Goal: Task Accomplishment & Management: Manage account settings

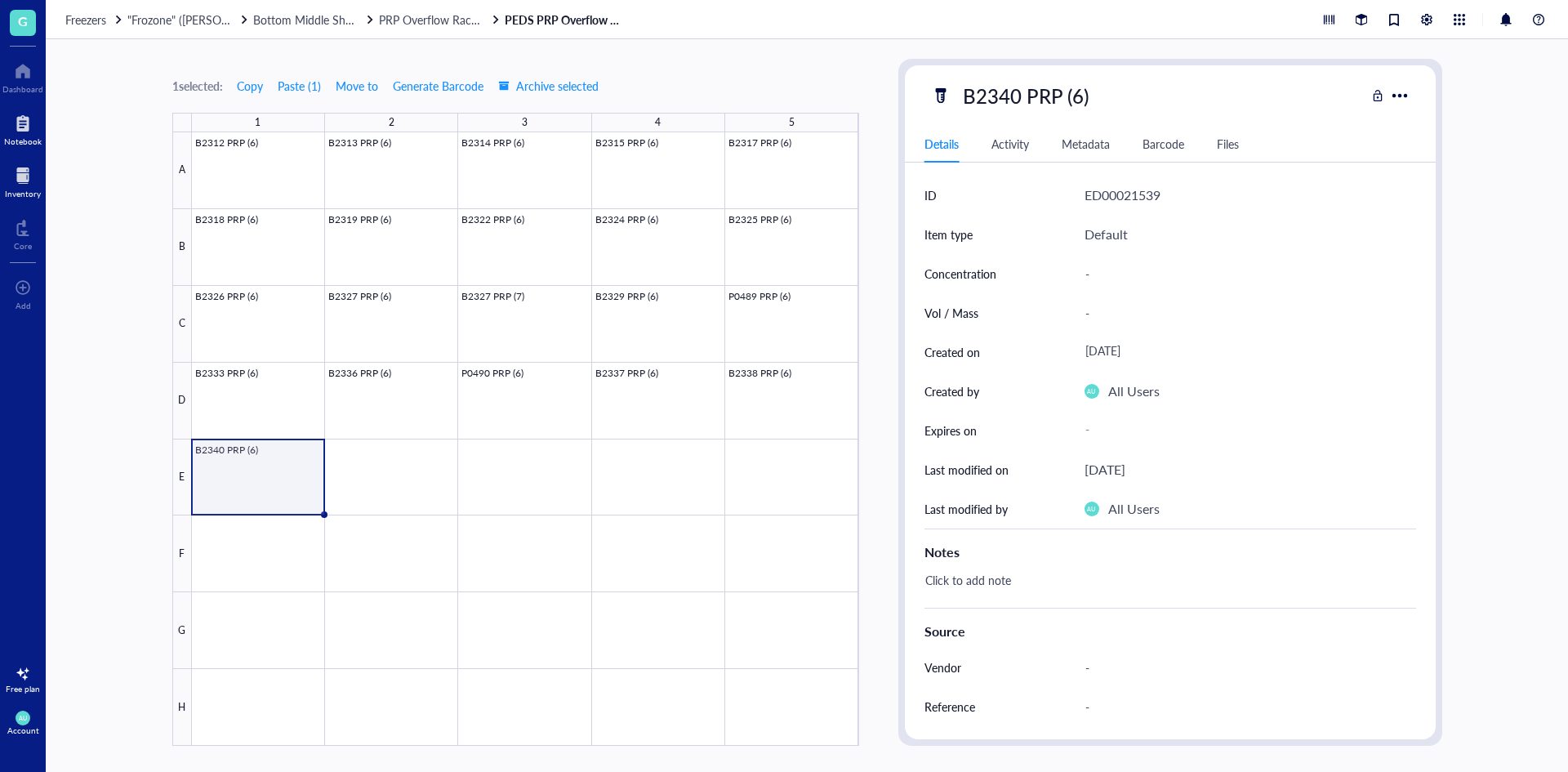
click at [38, 141] on div "Notebook" at bounding box center [23, 141] width 38 height 9
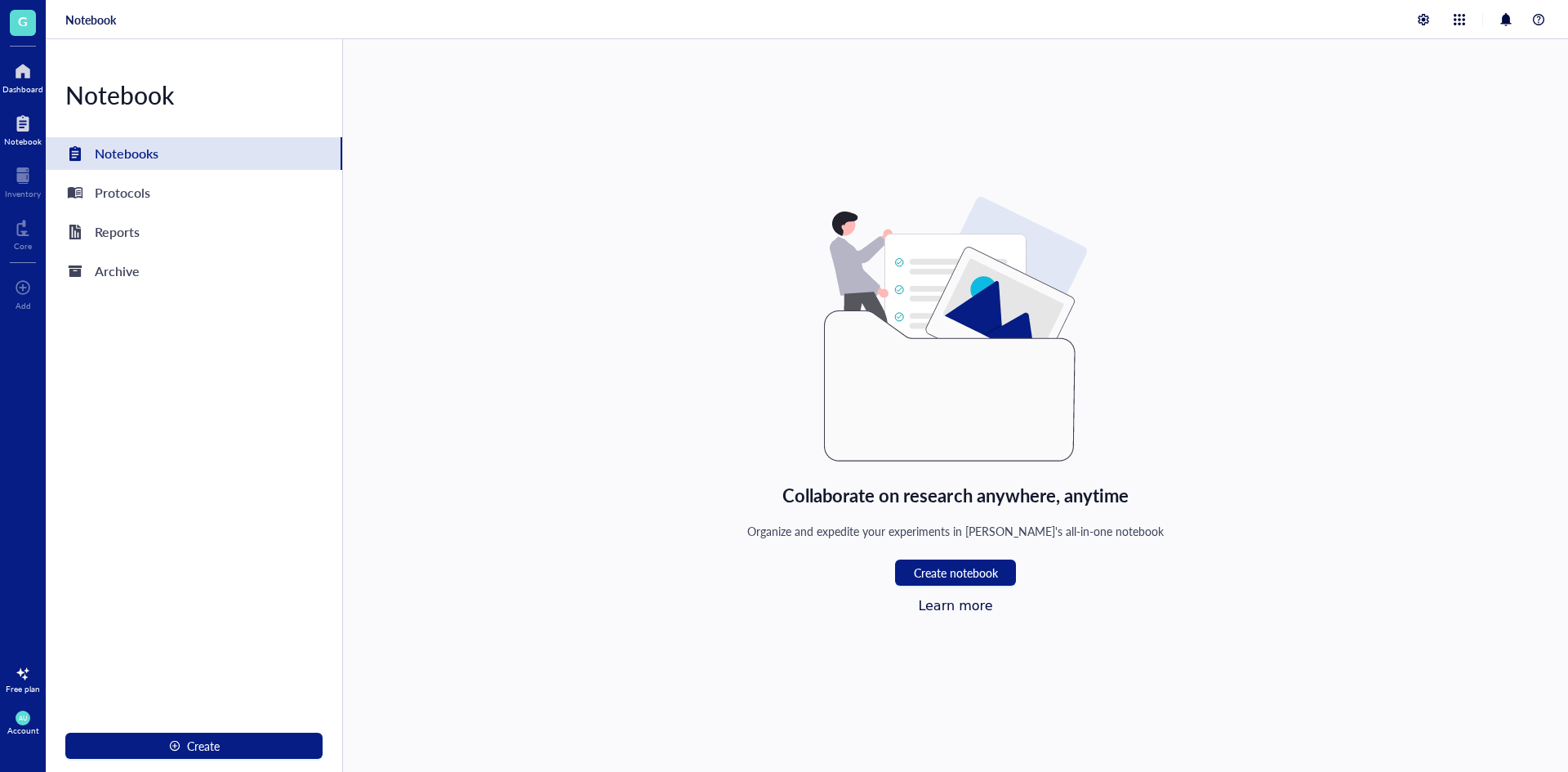
click at [39, 79] on div at bounding box center [23, 71] width 41 height 27
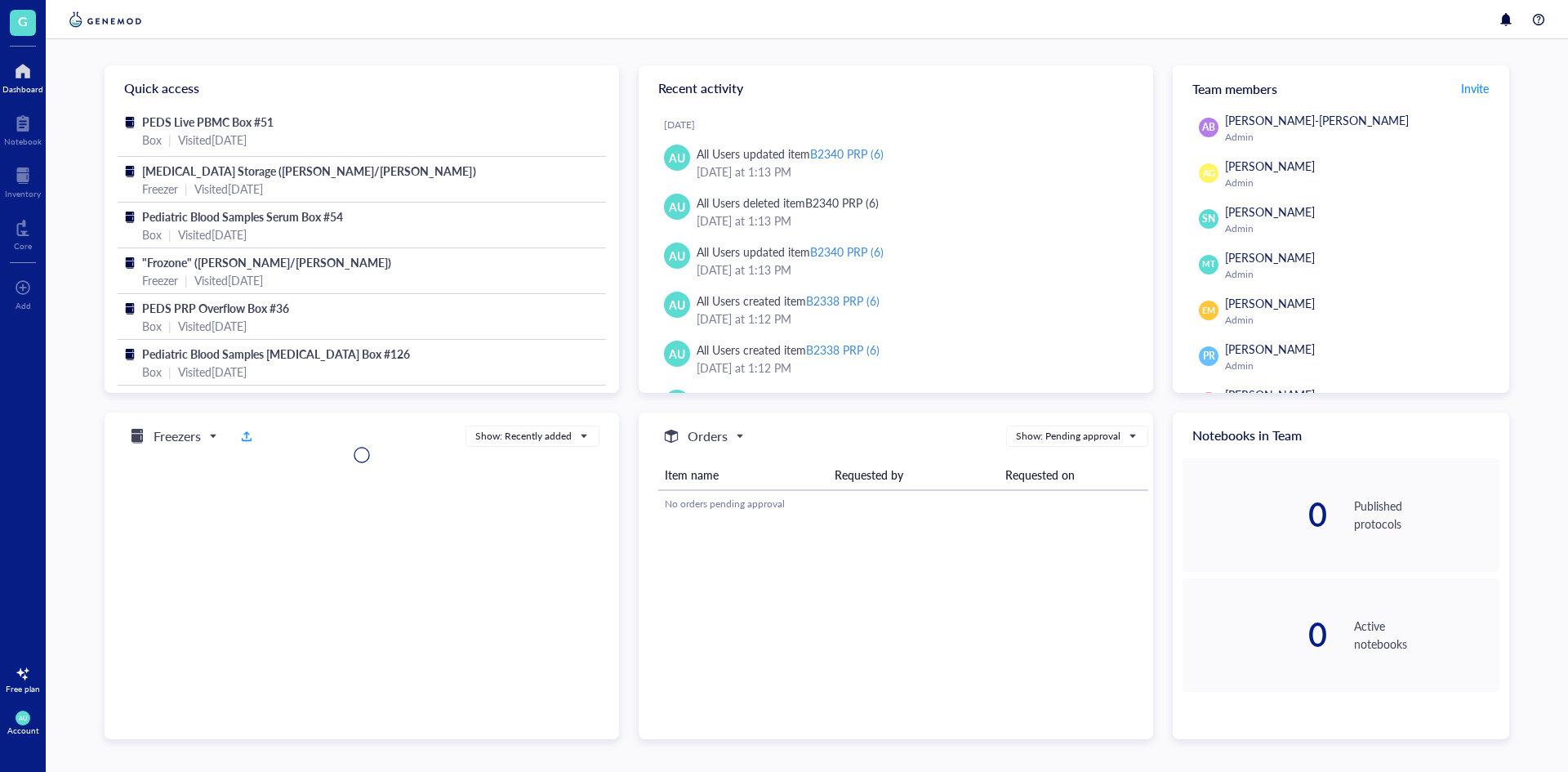
click at [21, 79] on div at bounding box center [23, 71] width 41 height 27
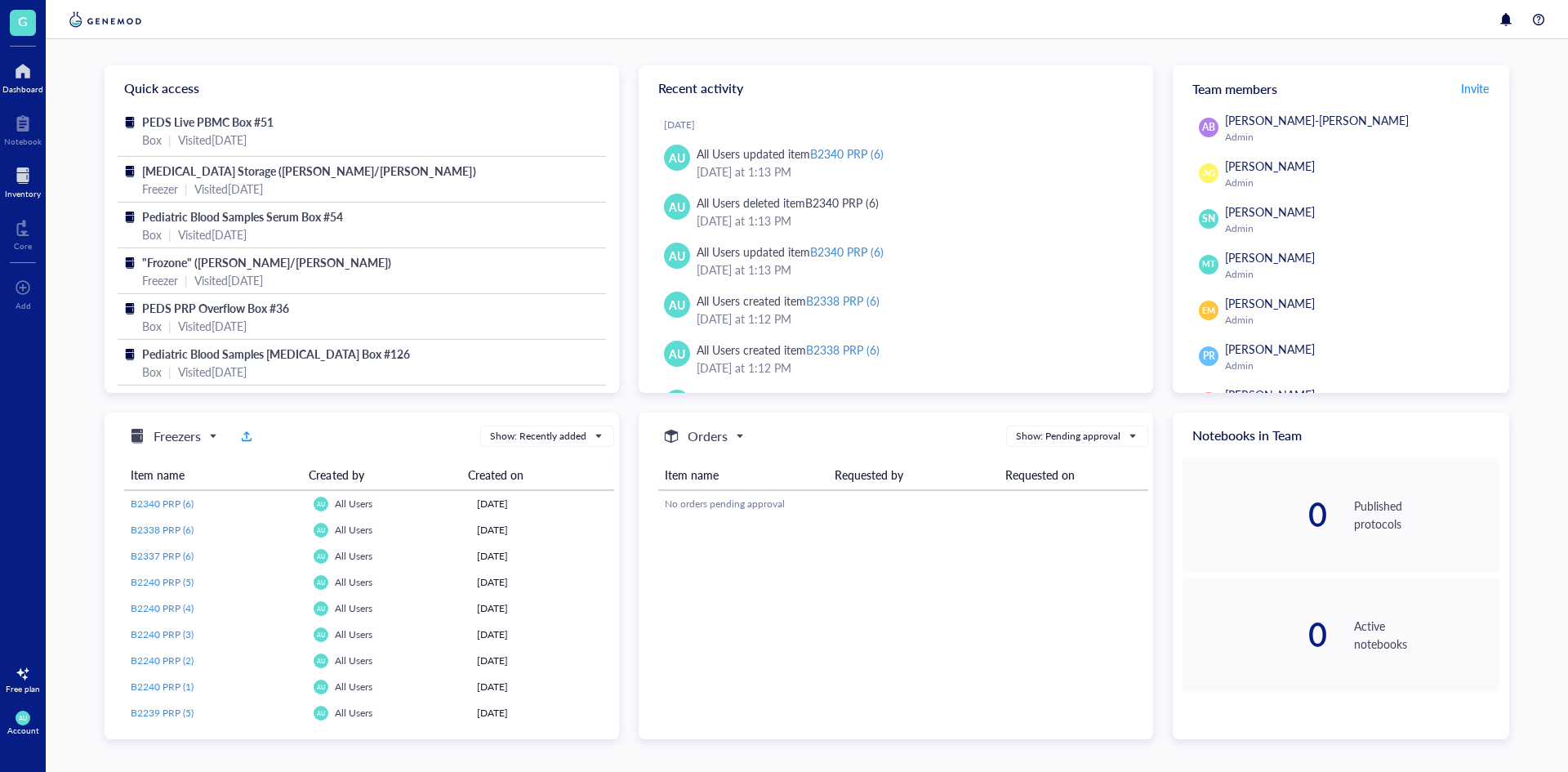
click at [35, 166] on div at bounding box center [23, 176] width 36 height 27
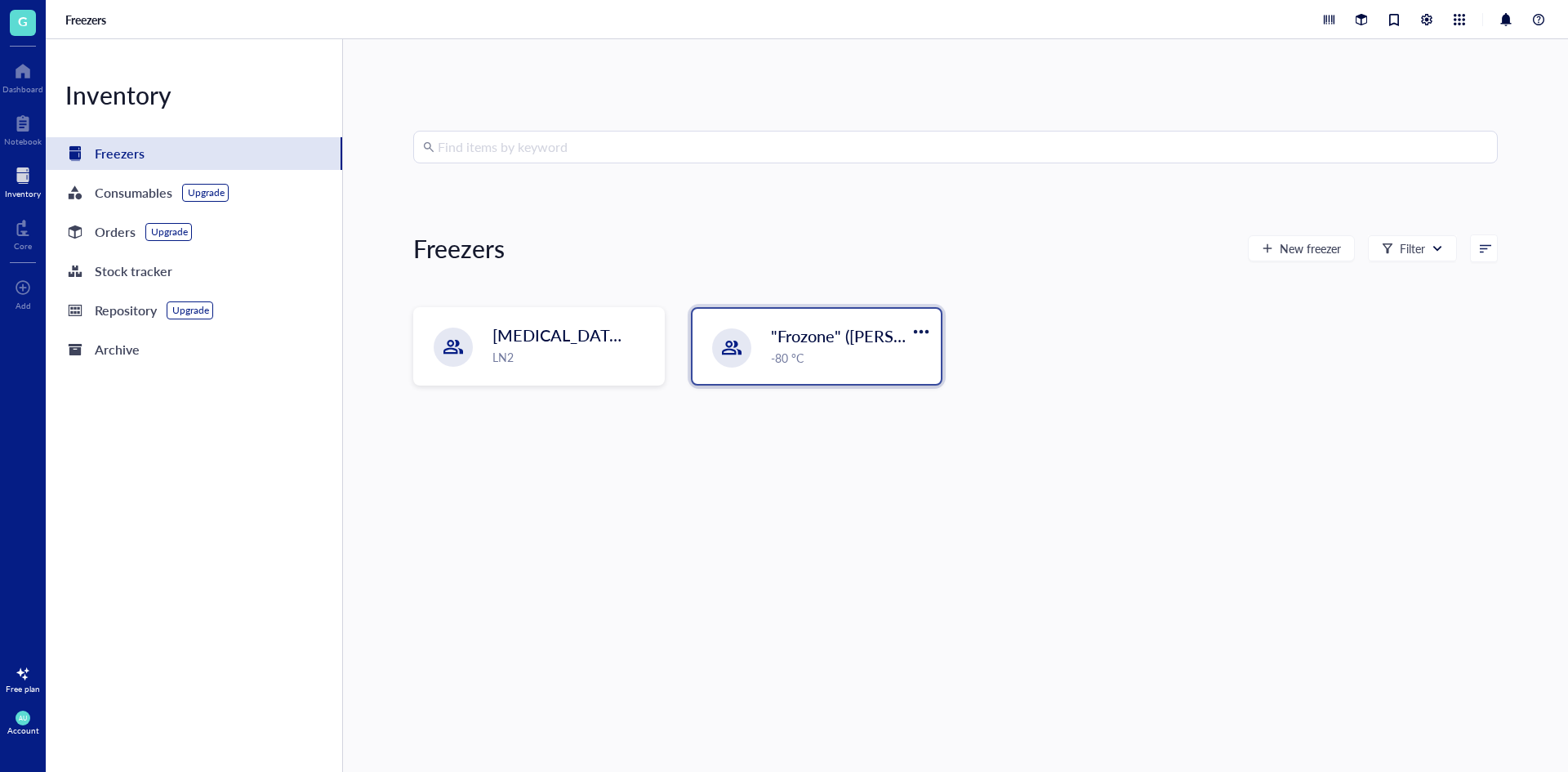
click at [767, 337] on div ""Frozone" ([PERSON_NAME]/[PERSON_NAME]) -80 °C" at bounding box center [817, 346] width 248 height 75
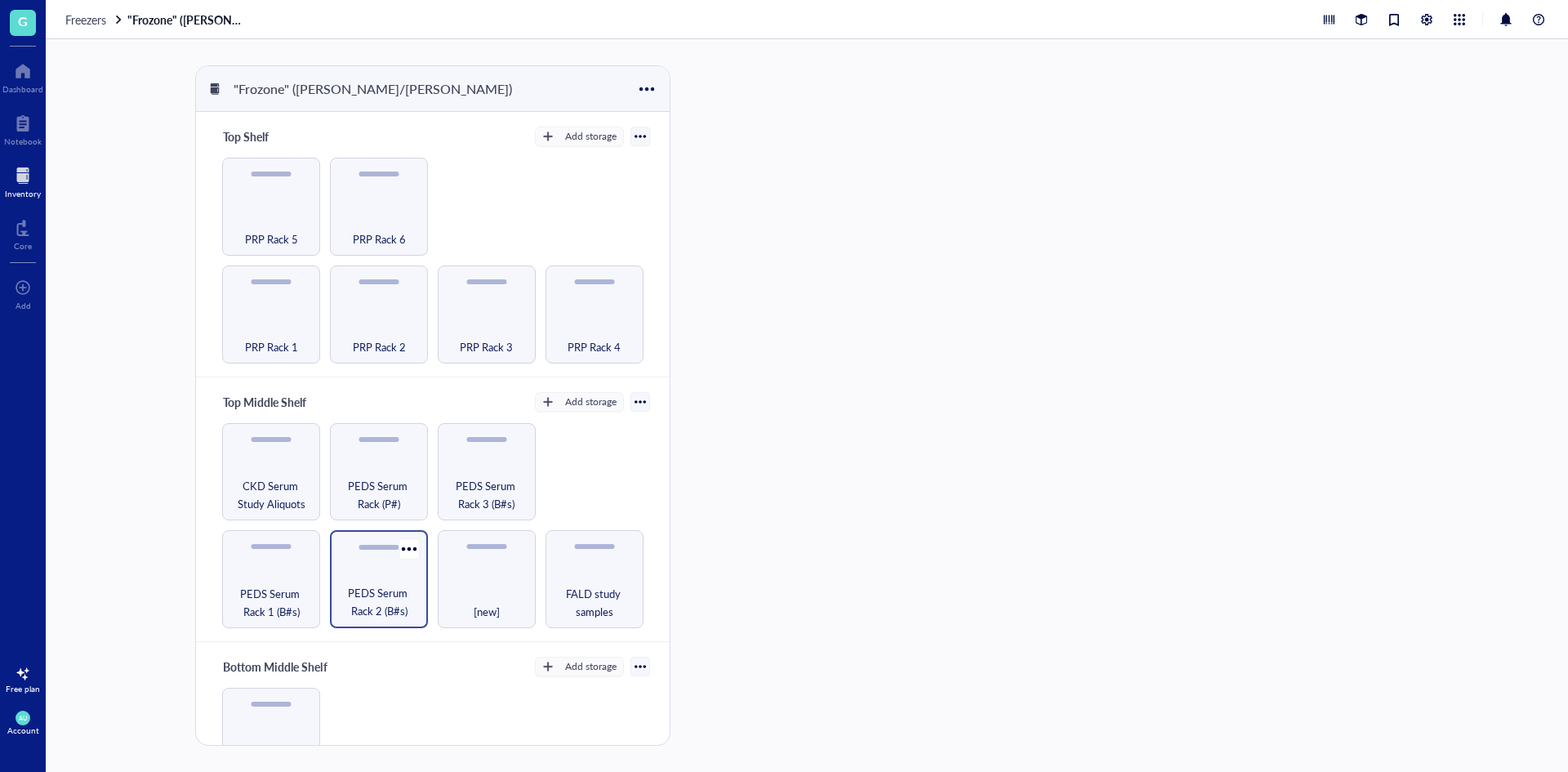
scroll to position [81, 0]
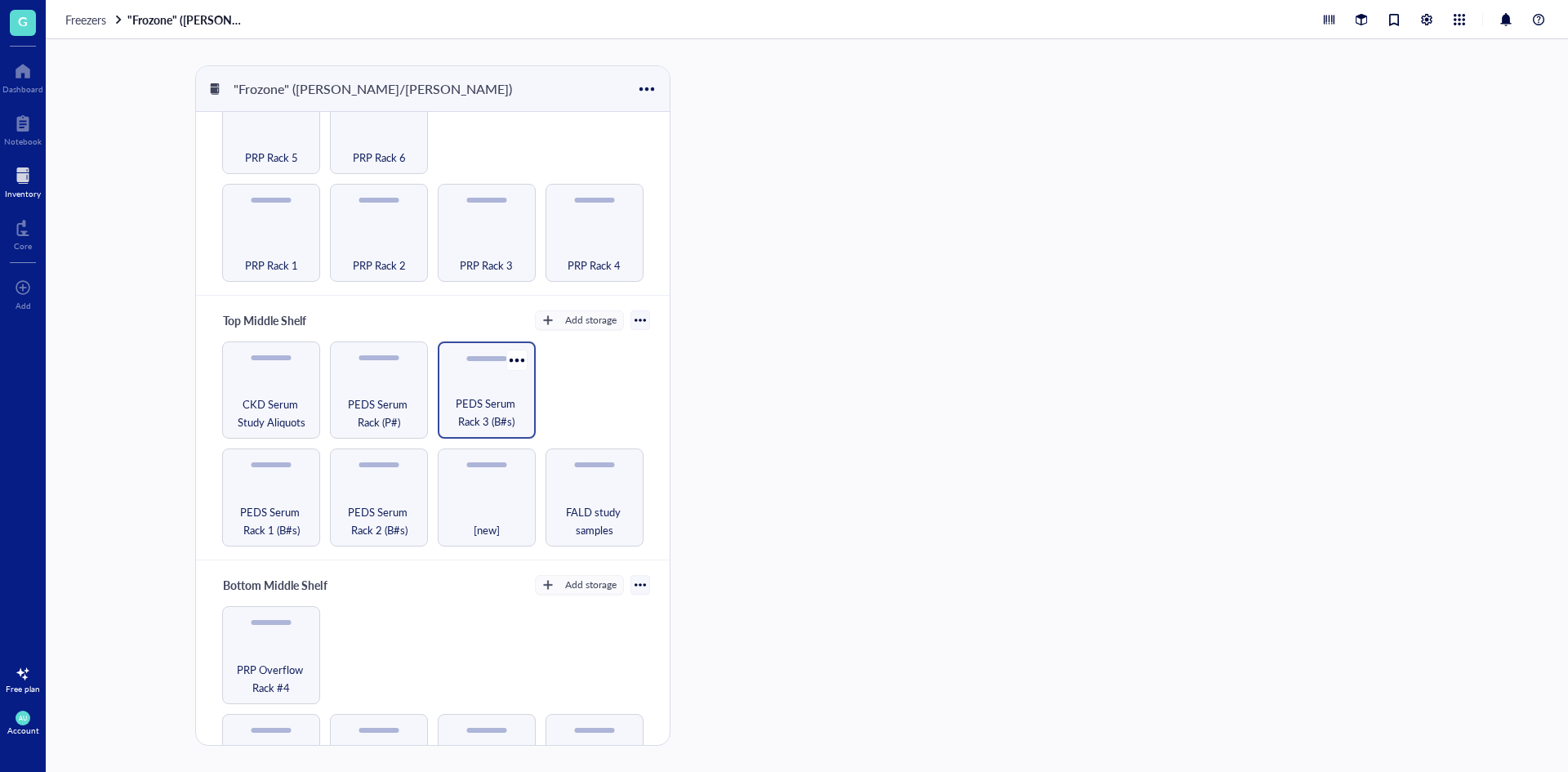
click at [474, 395] on span "PEDS Serum Rack 3 (B#s)" at bounding box center [486, 413] width 81 height 36
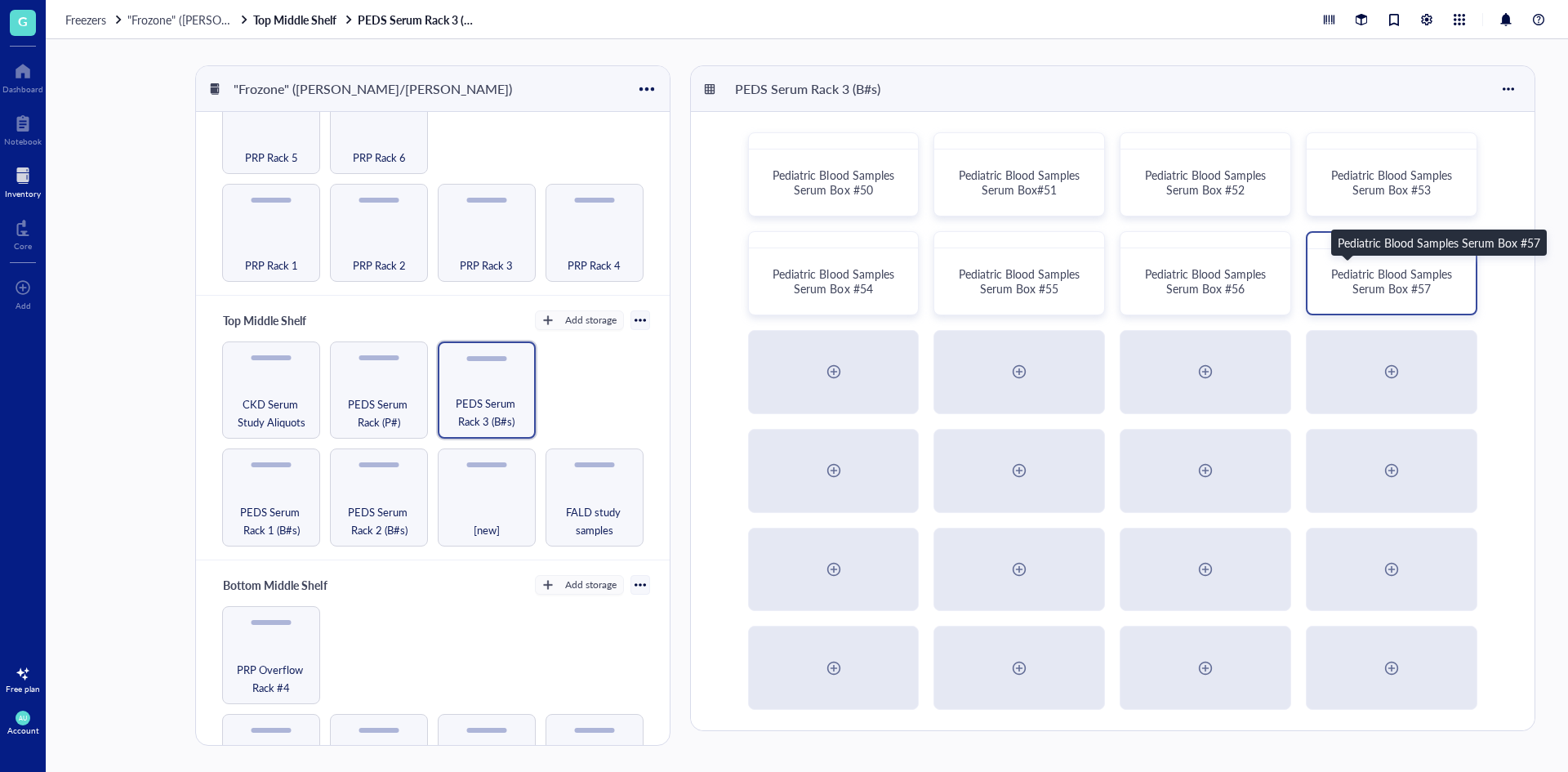
click at [1394, 289] on span "Pediatric Blood Samples Serum Box #57" at bounding box center [1392, 281] width 124 height 31
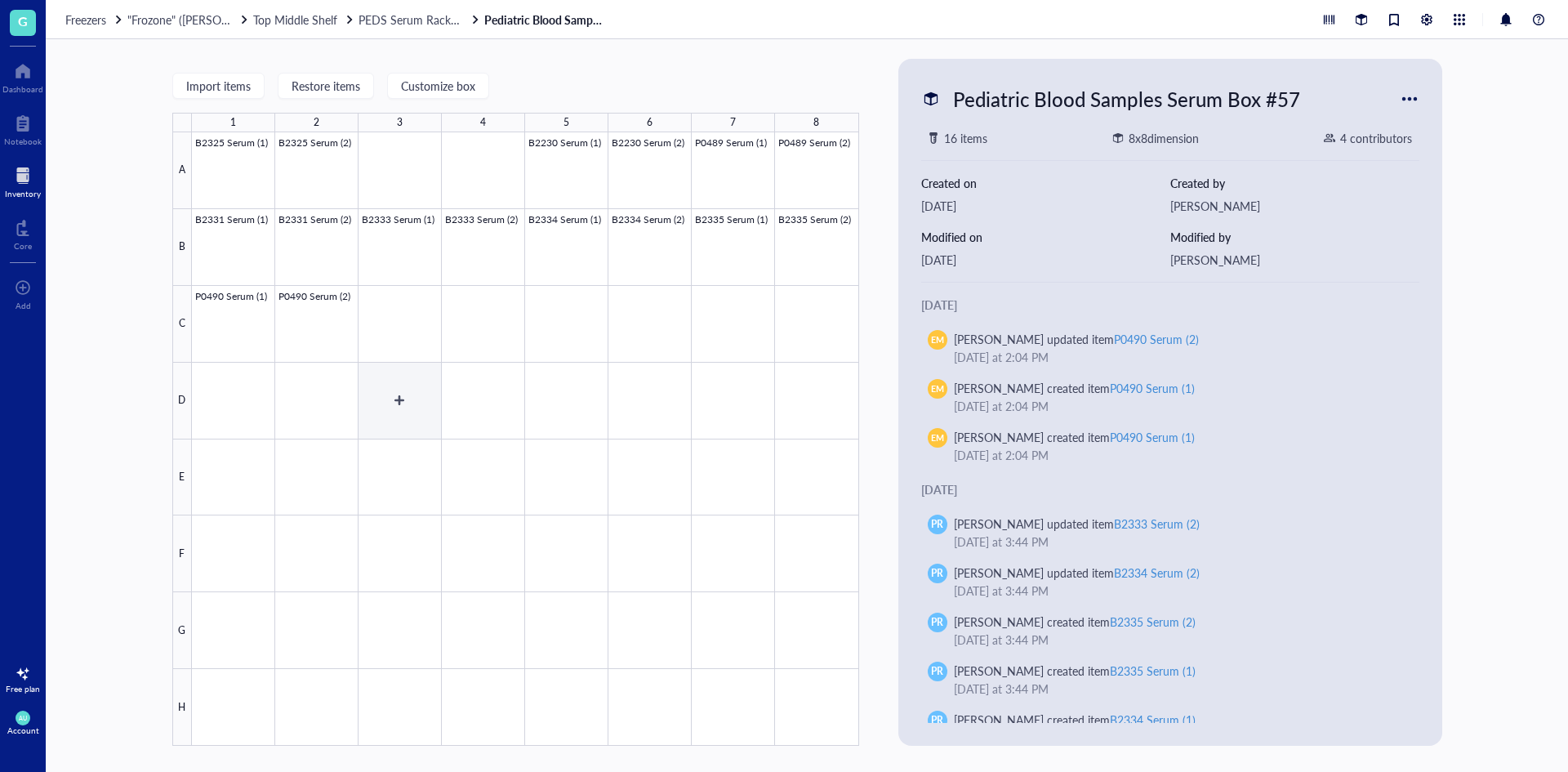
click at [424, 342] on div at bounding box center [525, 439] width 667 height 613
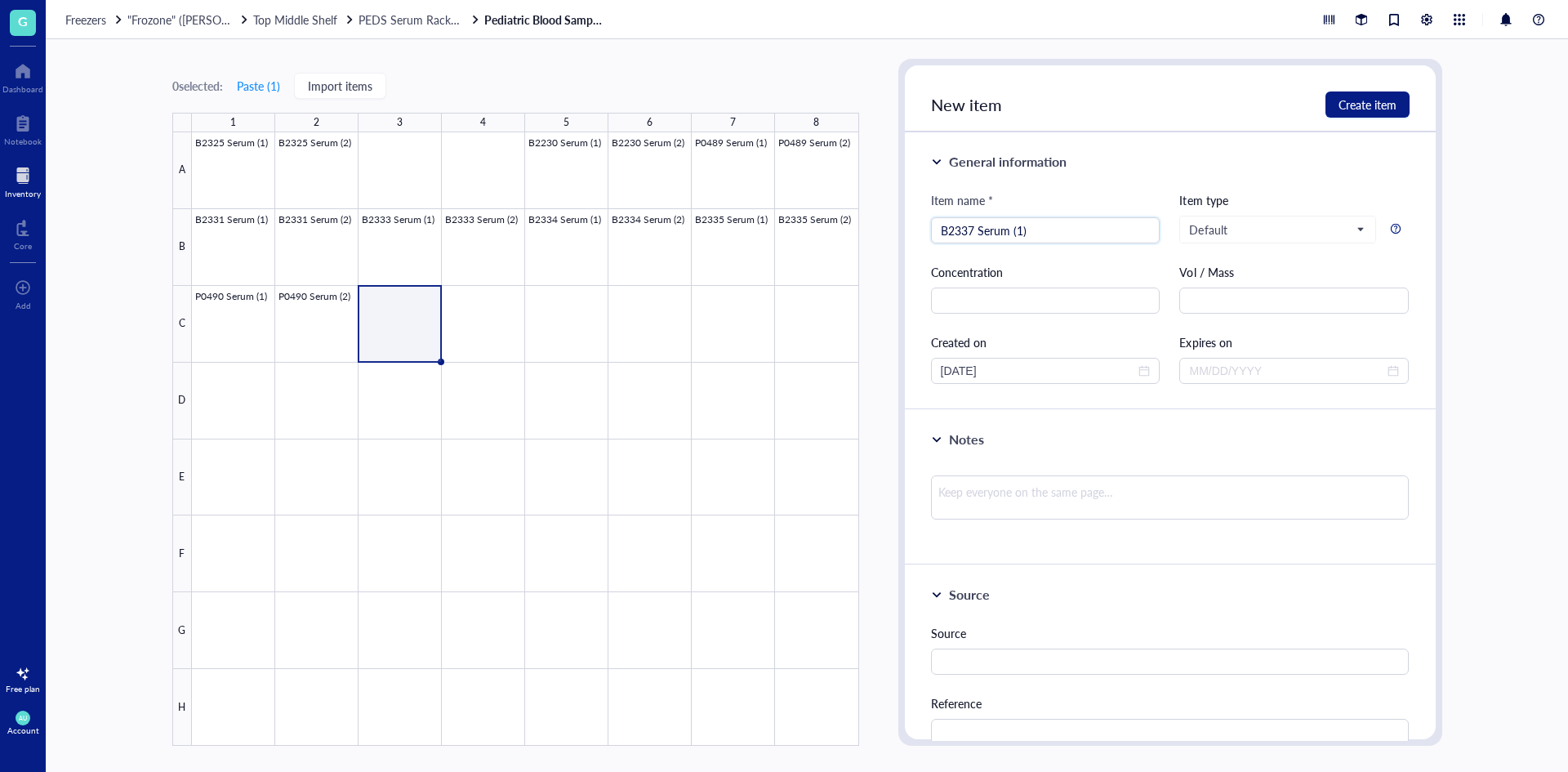
type input "B2337 Serum (1)"
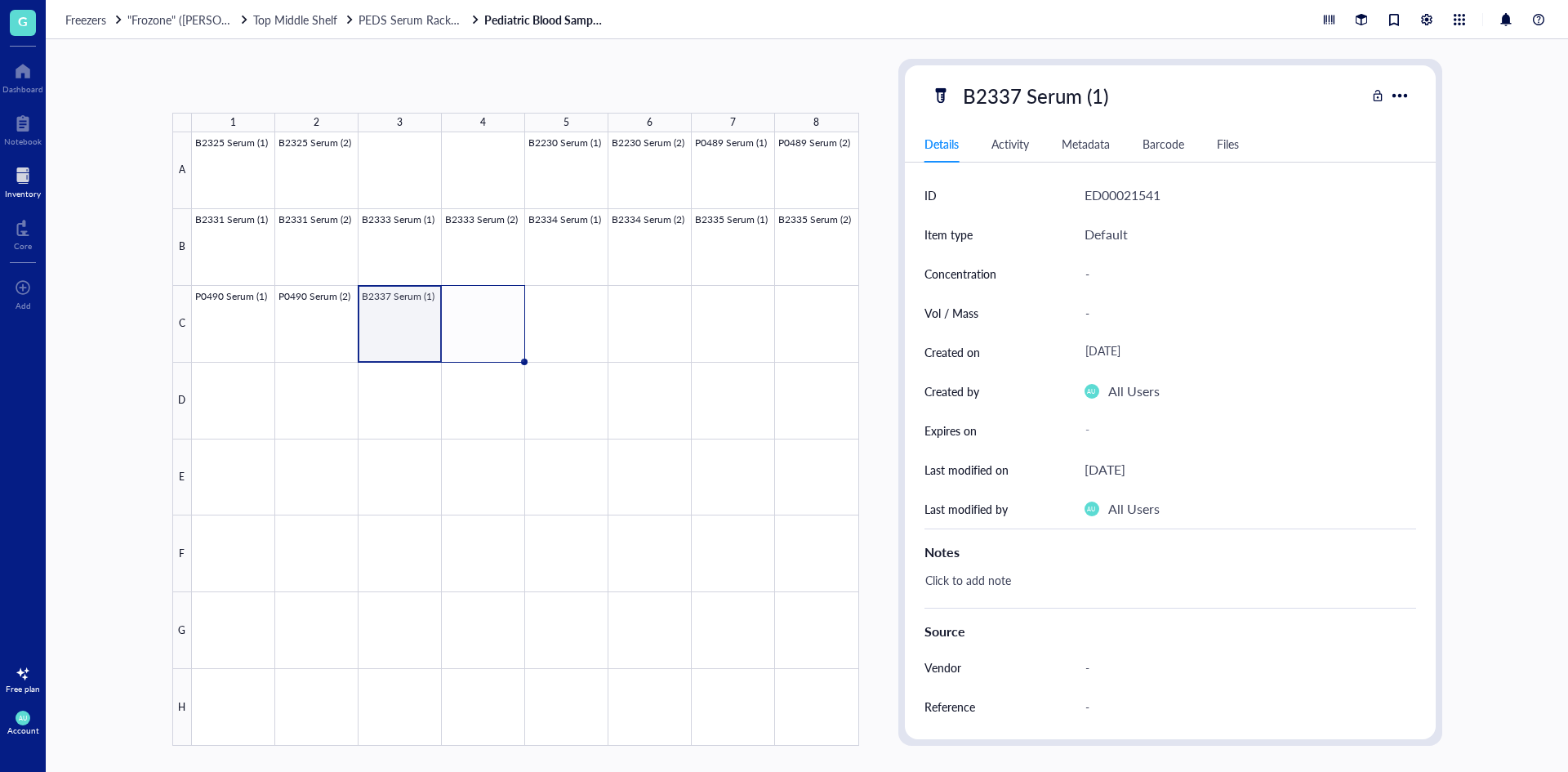
drag, startPoint x: 438, startPoint y: 361, endPoint x: 462, endPoint y: 360, distance: 24.0
click at [0, 0] on div "B2325 Serum (1) B2325 Serum (2) B2230 Serum (1) B2230 Serum (2) P0489 Serum (1)…" at bounding box center [0, 0] width 0 height 0
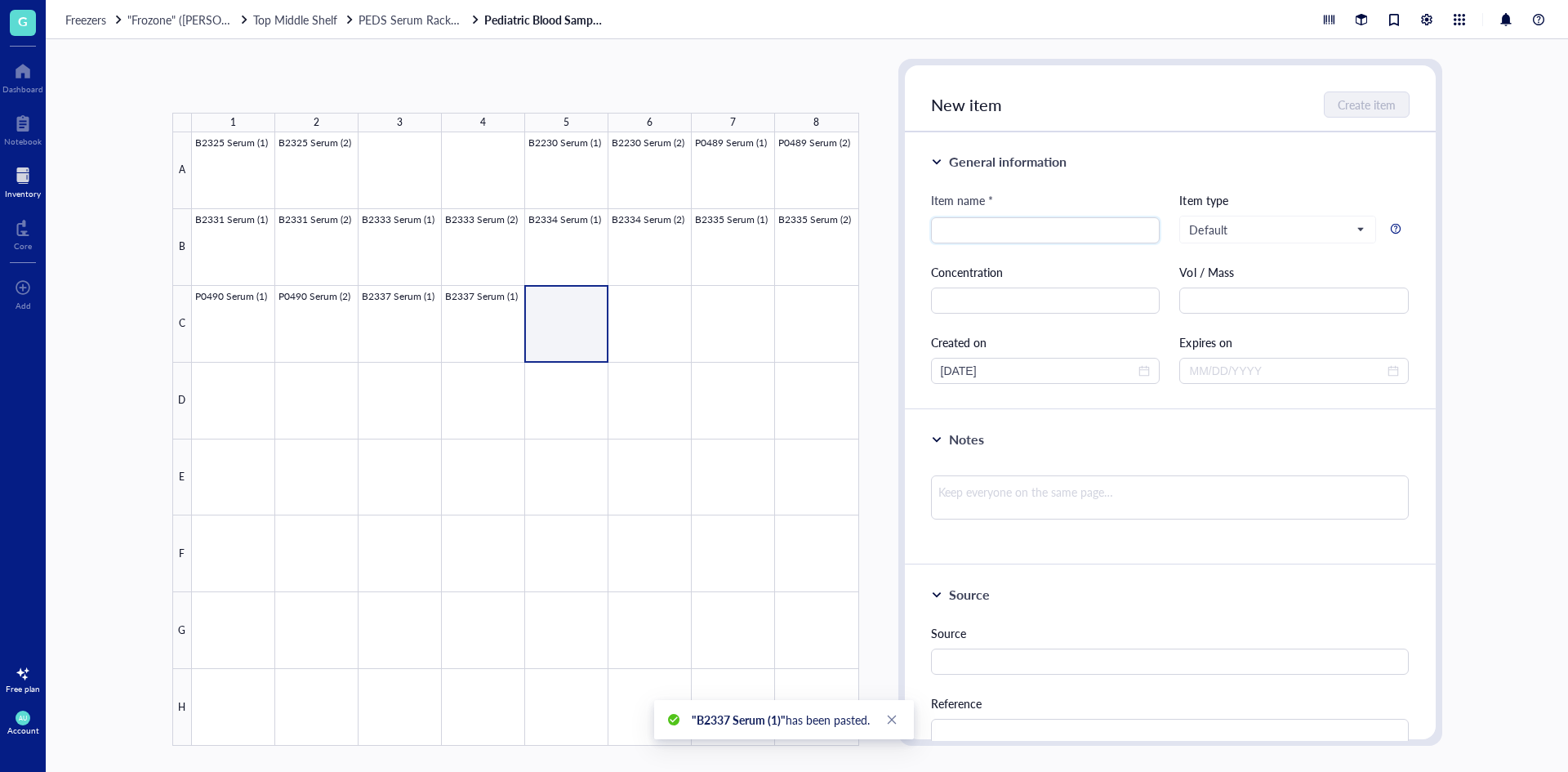
drag, startPoint x: 525, startPoint y: 356, endPoint x: 553, endPoint y: 356, distance: 28.0
click at [553, 356] on div at bounding box center [525, 439] width 667 height 613
click at [483, 349] on div at bounding box center [525, 439] width 667 height 613
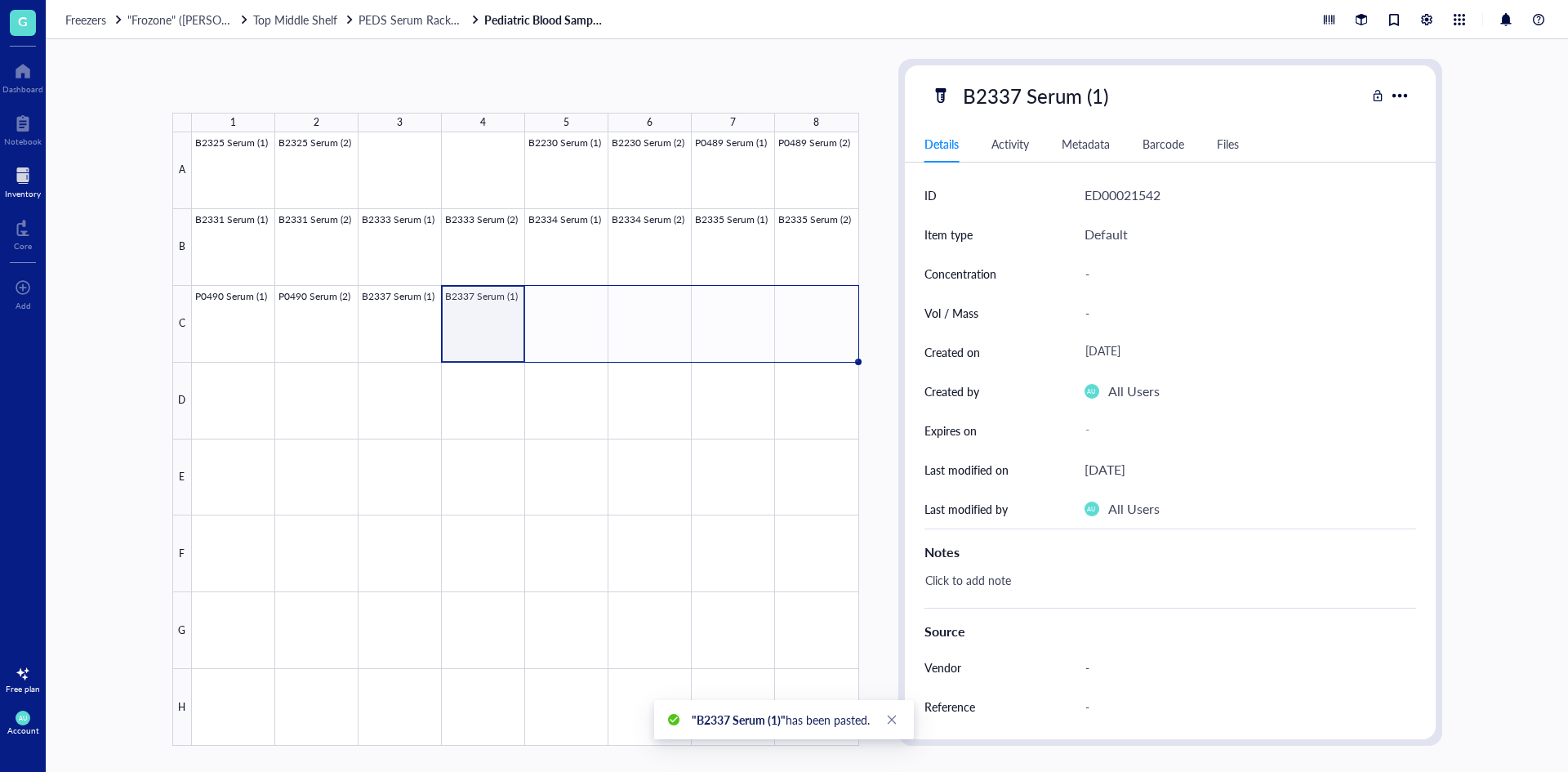
drag, startPoint x: 525, startPoint y: 359, endPoint x: 797, endPoint y: 350, distance: 272.1
click at [0, 0] on div "B2325 Serum (1) B2325 Serum (2) B2230 Serum (1) B2230 Serum (2) P0489 Serum (1)…" at bounding box center [0, 0] width 0 height 0
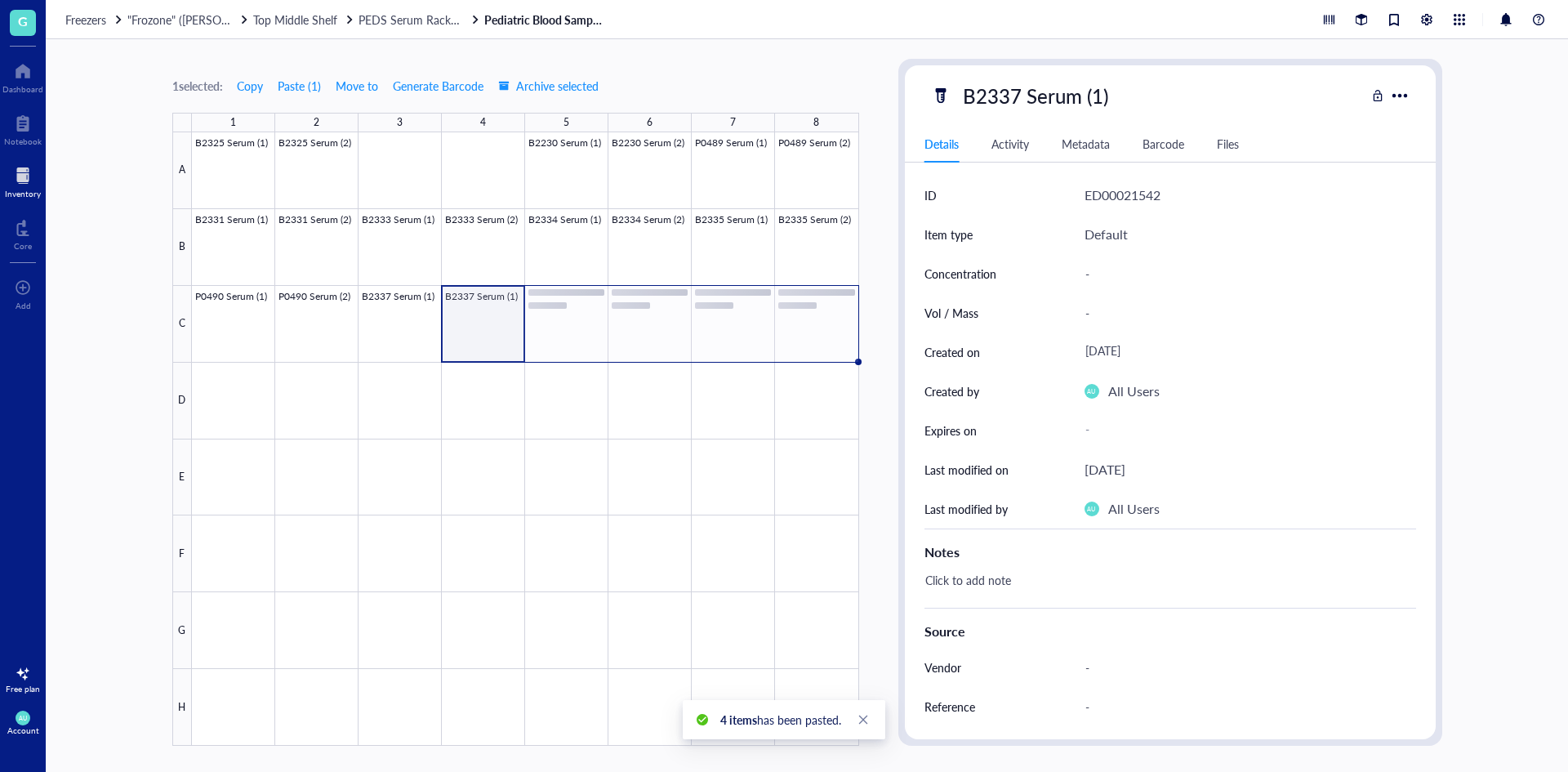
click at [493, 336] on div at bounding box center [525, 439] width 667 height 613
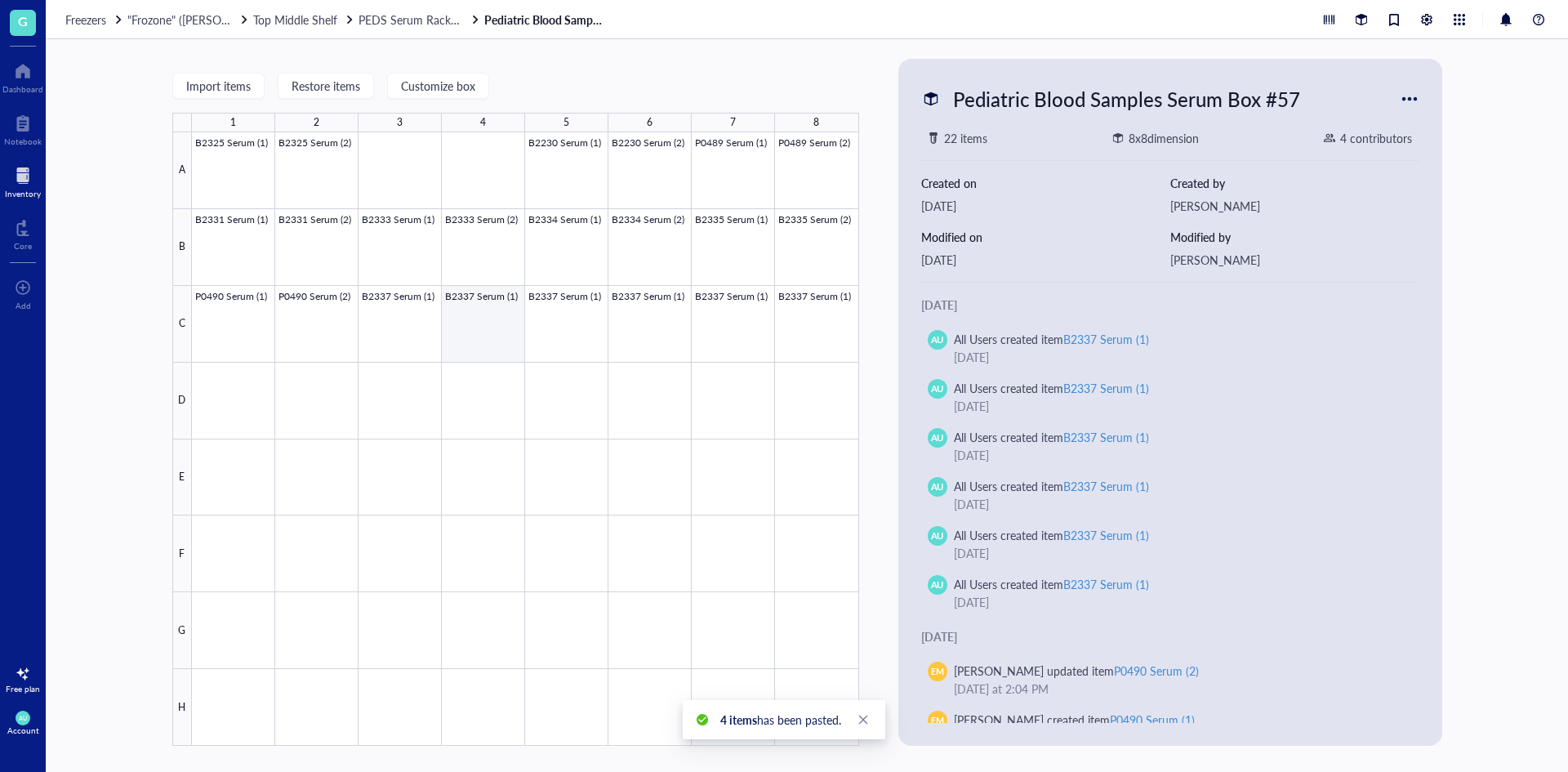
click at [464, 332] on div at bounding box center [525, 439] width 667 height 613
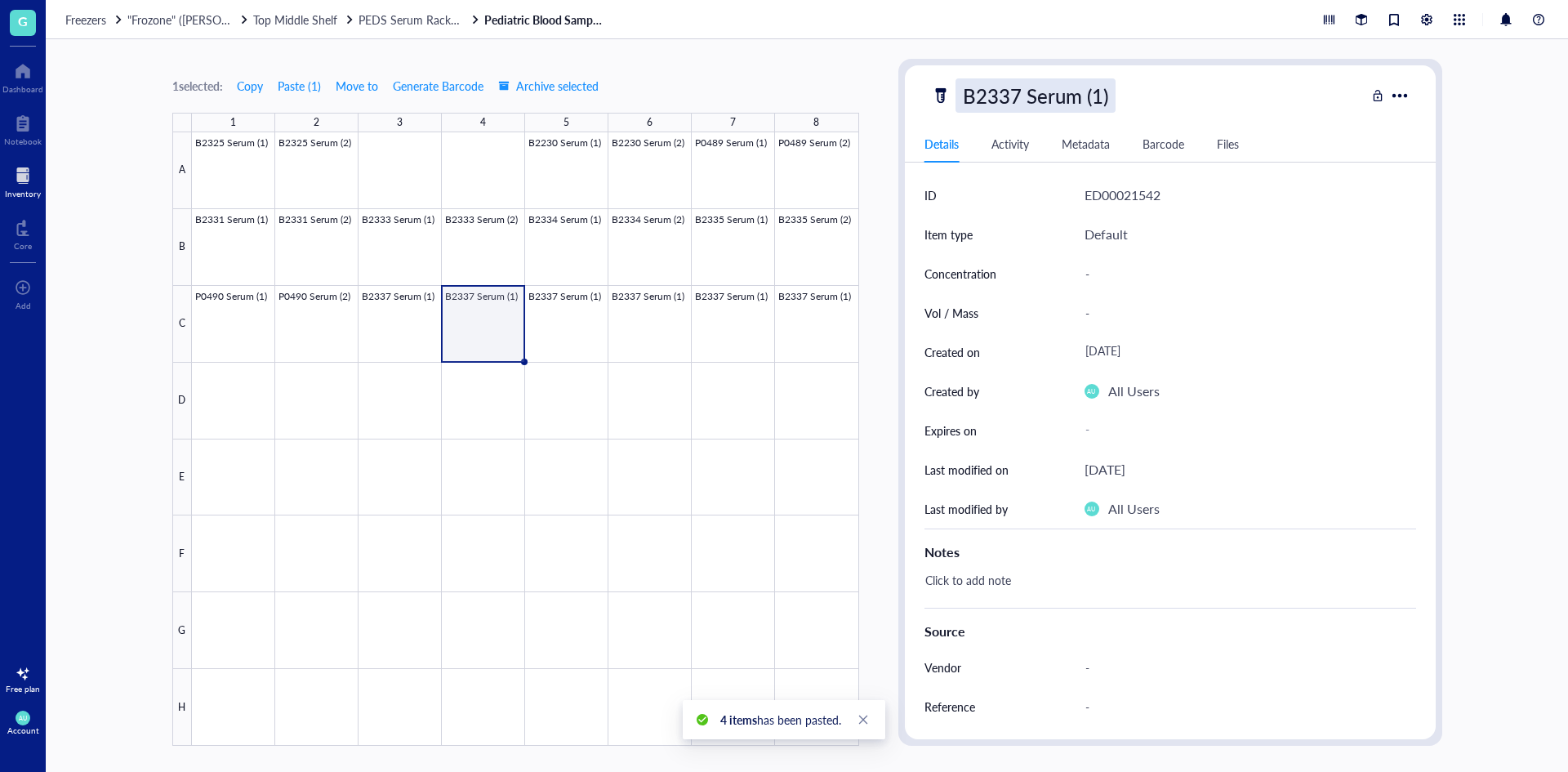
click at [1030, 89] on div "B2337 Serum (1)" at bounding box center [1035, 96] width 160 height 34
click at [1100, 92] on input "B2337 Serum (1)" at bounding box center [1053, 96] width 194 height 33
type input "B2337 Serum (2)"
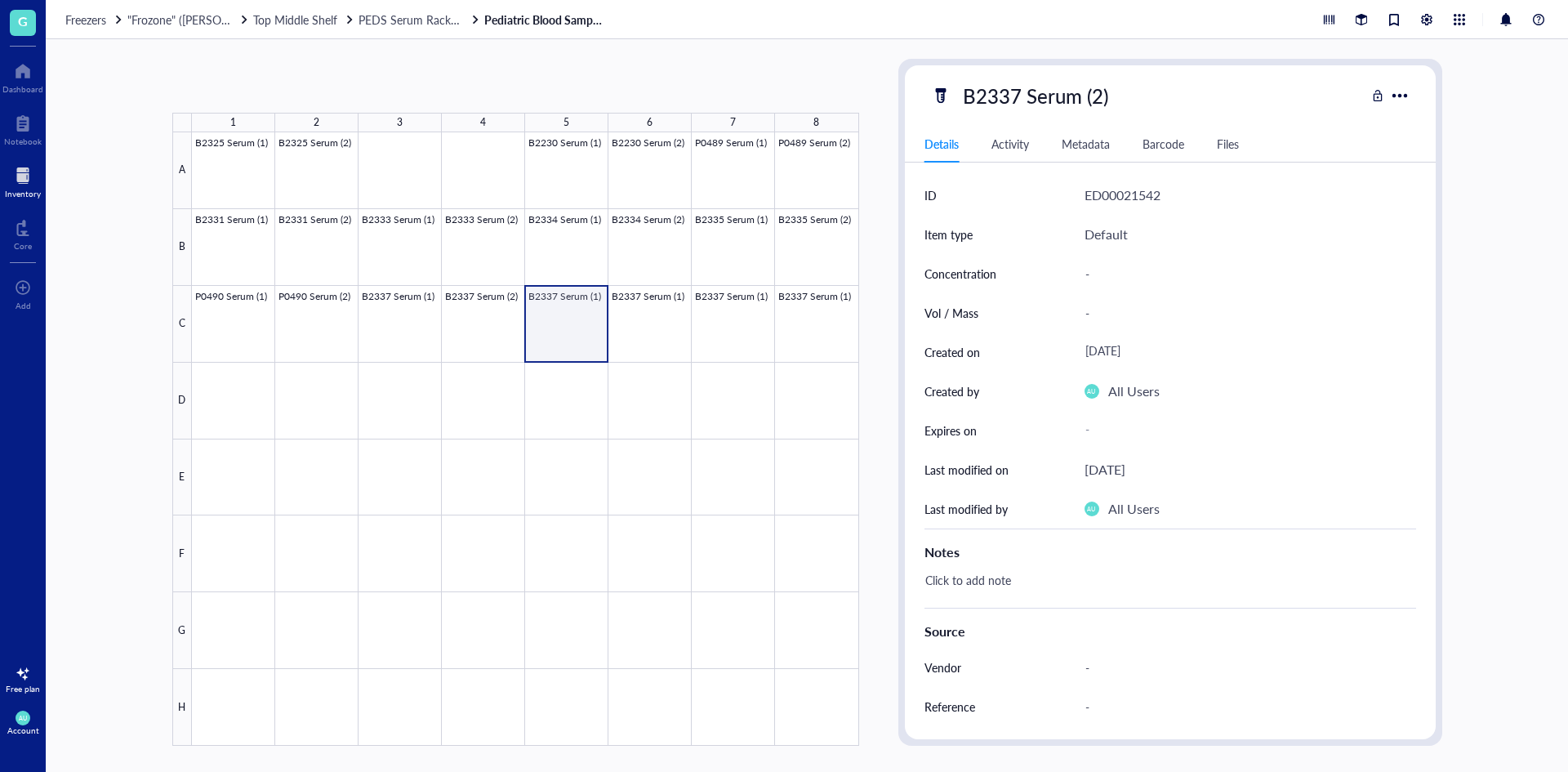
drag, startPoint x: 581, startPoint y: 354, endPoint x: 587, endPoint y: 324, distance: 30.6
click at [581, 353] on div at bounding box center [525, 439] width 667 height 613
click at [1014, 97] on div "B2337 Serum (1)" at bounding box center [1035, 96] width 160 height 34
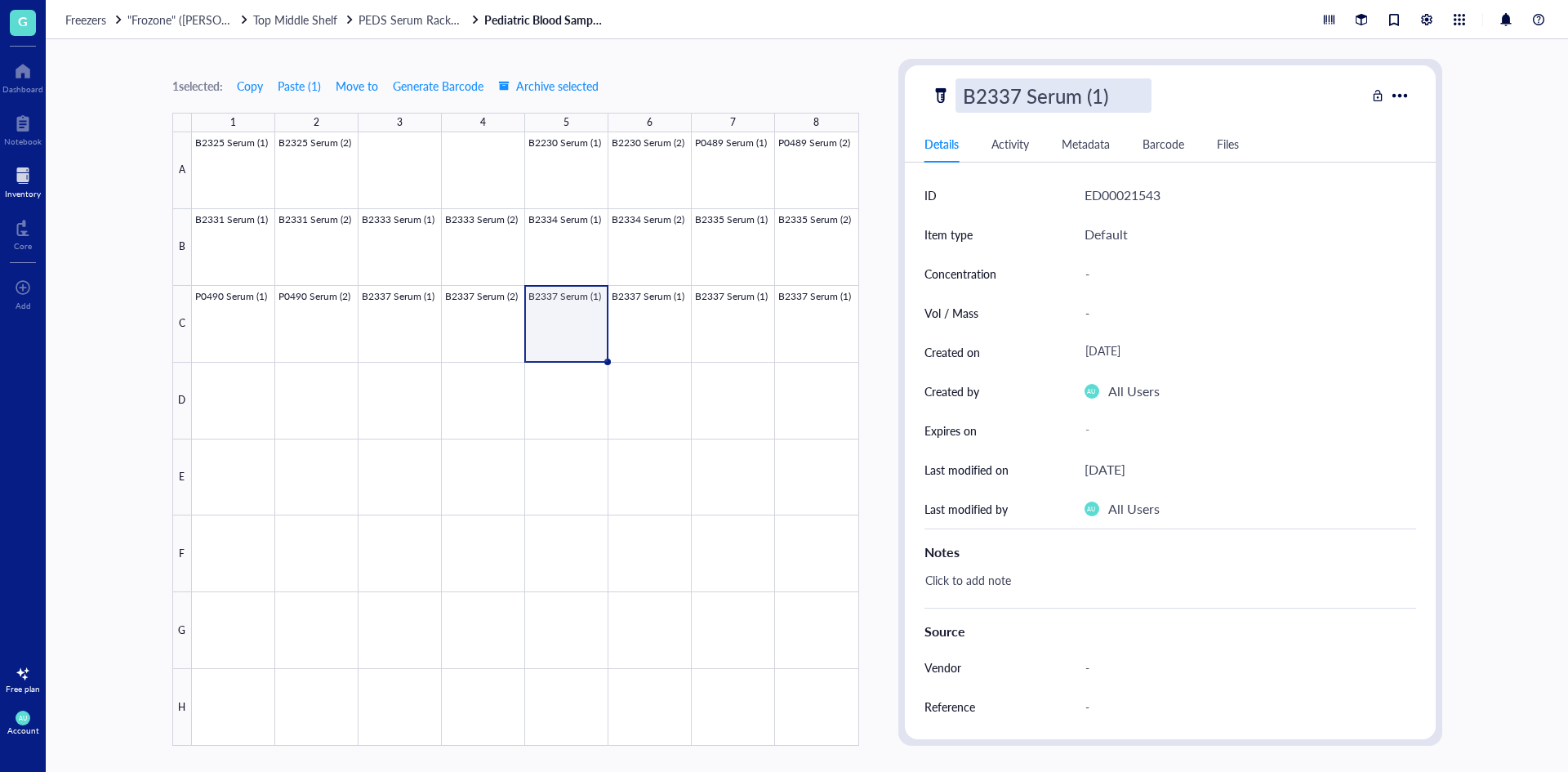
click at [1017, 93] on input "B2337 Serum (1)" at bounding box center [1053, 96] width 194 height 33
type input "B2338 Serum (1)"
click at [656, 329] on div at bounding box center [525, 439] width 667 height 613
click at [1039, 103] on div "B2337 Serum (1)" at bounding box center [1035, 96] width 160 height 34
click at [1027, 87] on input "B2337 Serum (1)" at bounding box center [1053, 96] width 194 height 33
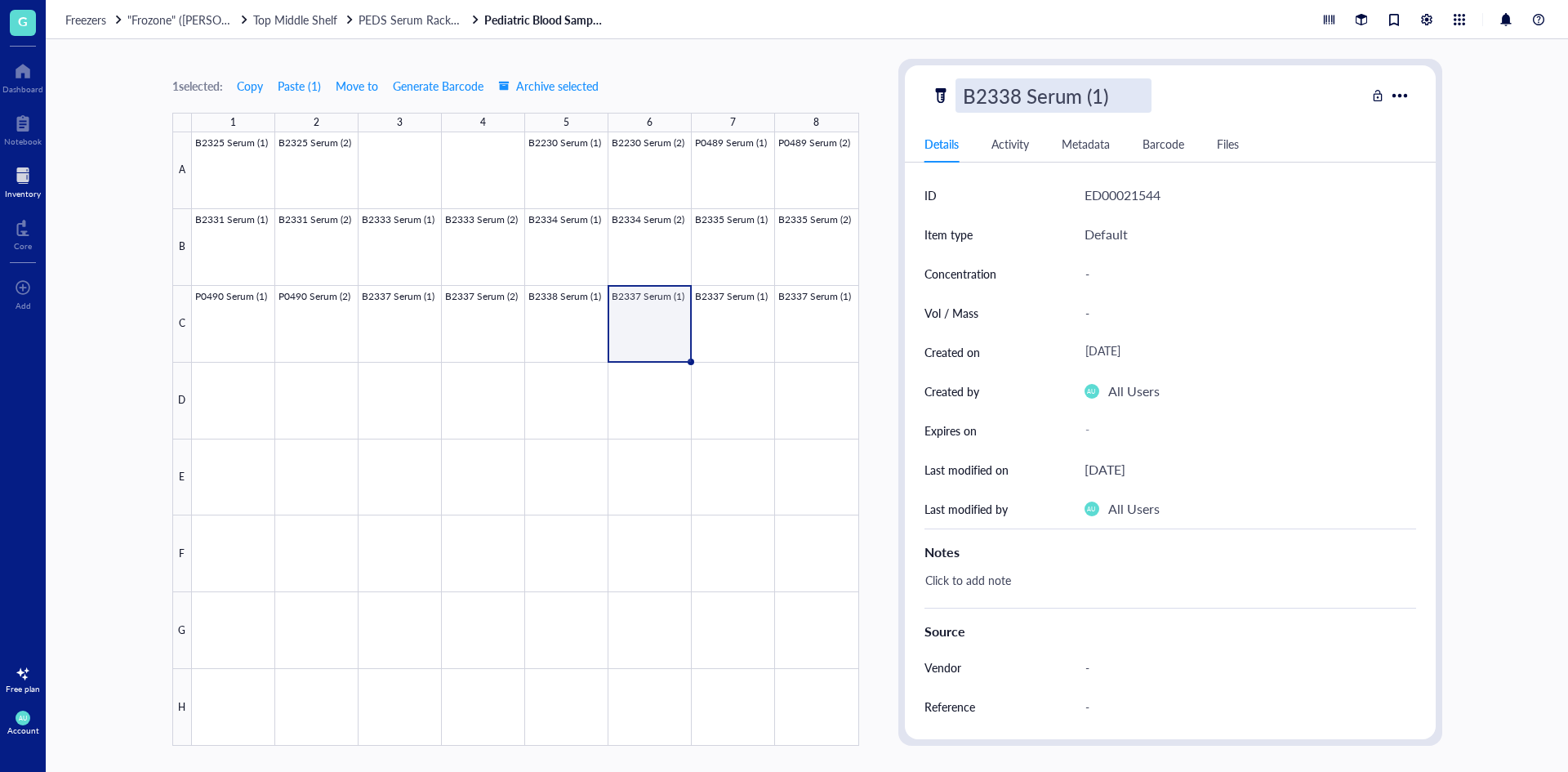
click at [1104, 99] on input "B2338 Serum (1)" at bounding box center [1053, 96] width 194 height 33
type input "B2338 Serum (2)"
click at [713, 326] on div at bounding box center [525, 439] width 667 height 613
click at [1090, 98] on div "B2337 Serum (1)" at bounding box center [1035, 96] width 160 height 34
click at [1095, 94] on input "B2337 Serum (1)" at bounding box center [1053, 96] width 194 height 33
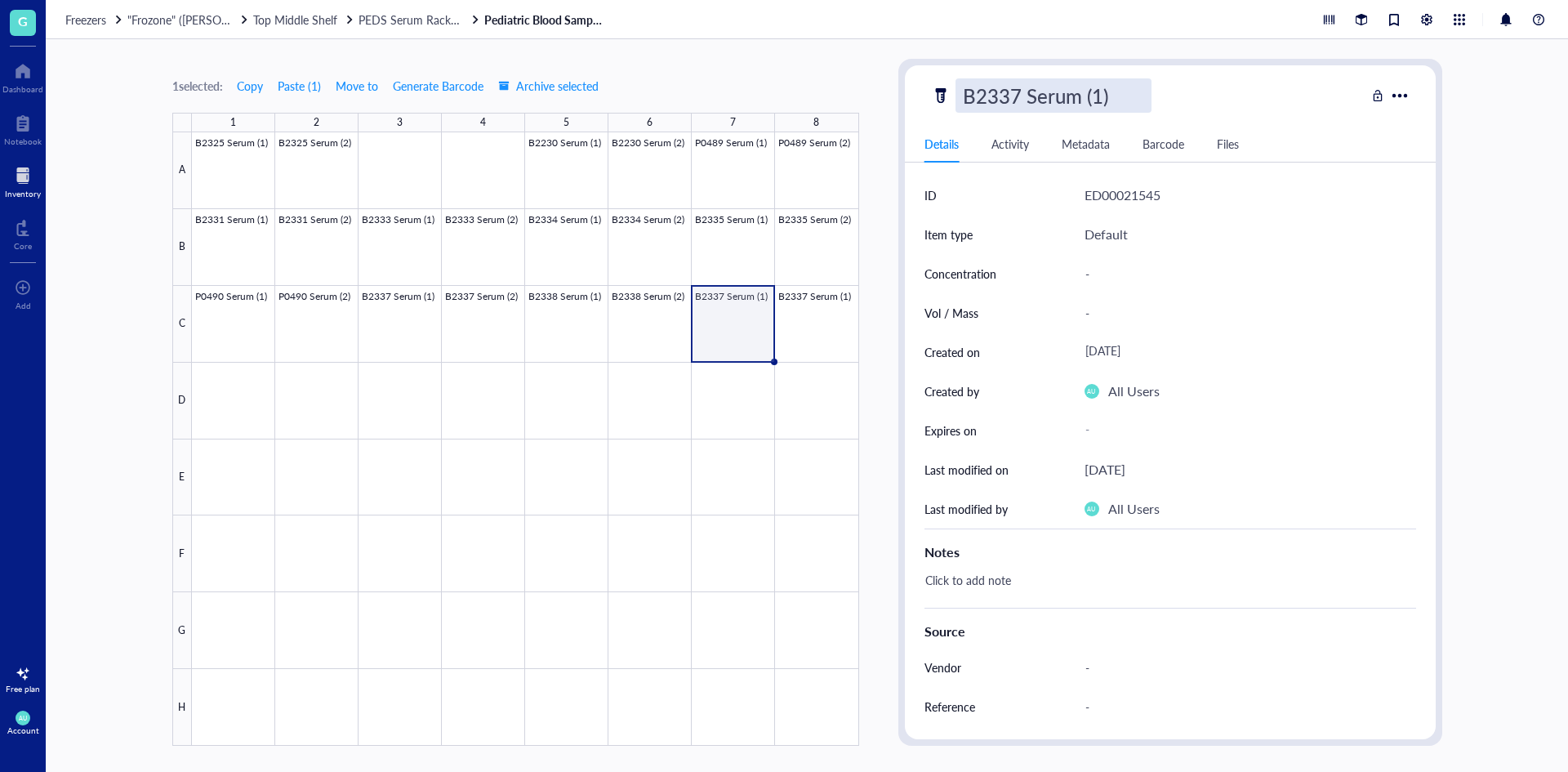
click at [1100, 94] on input "B2337 Serum (1)" at bounding box center [1053, 96] width 194 height 33
type input "B2337 Serum (3)"
click at [1100, 93] on div "B2337 Serum (3)" at bounding box center [1035, 96] width 160 height 34
click at [1100, 93] on input "B2337 Serum (3)" at bounding box center [1053, 96] width 194 height 33
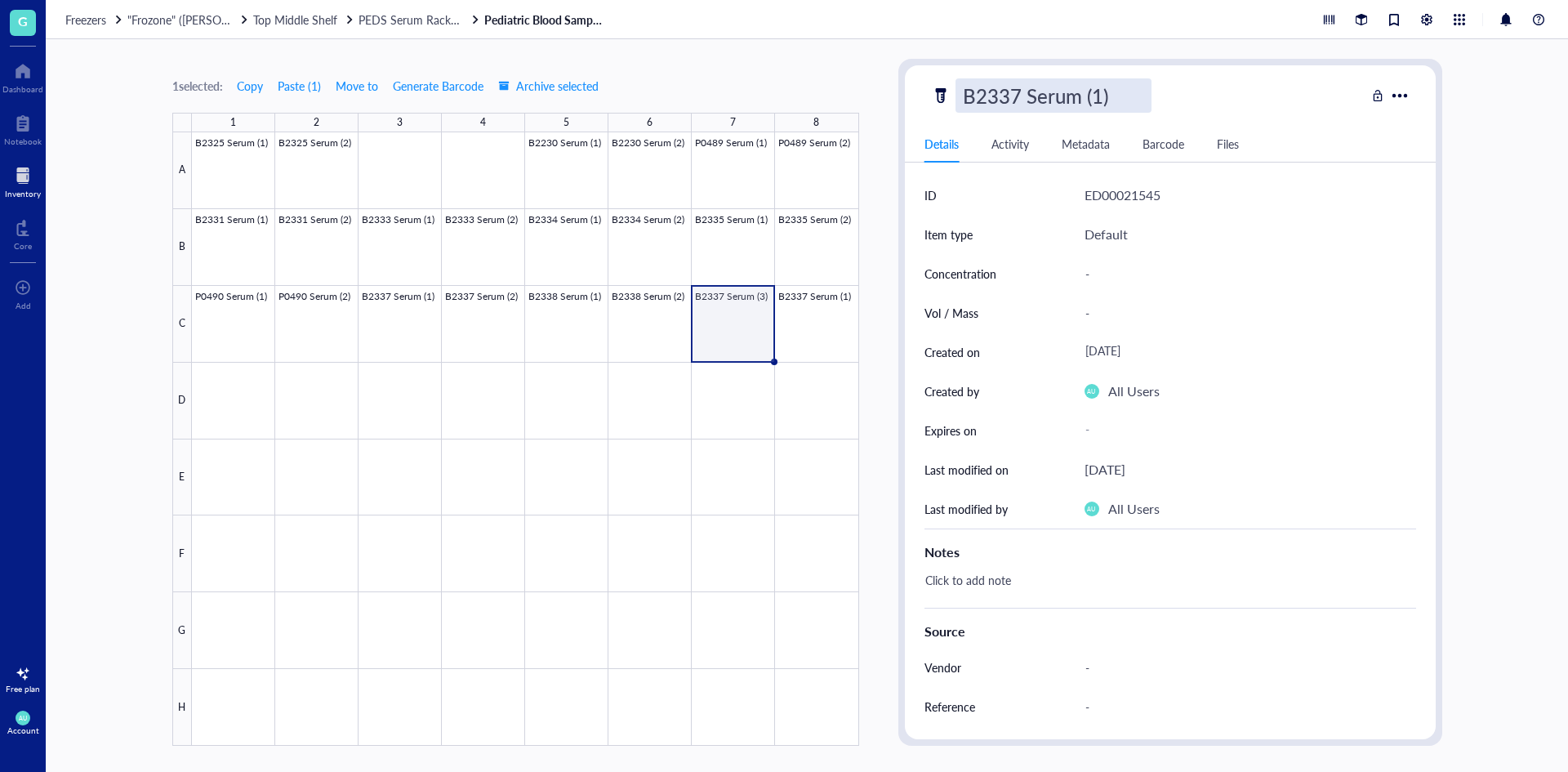
click at [1014, 98] on input "B2337 Serum (1)" at bounding box center [1053, 96] width 194 height 33
type input "B2339 Serum (1)"
click at [812, 327] on div at bounding box center [525, 439] width 667 height 613
drag, startPoint x: 993, startPoint y: 115, endPoint x: 1009, endPoint y: 98, distance: 23.3
click at [999, 109] on div "B2337 Serum (1) Details Activity Metadata Barcode Files ID ED00021546 Item type…" at bounding box center [1171, 402] width 531 height 674
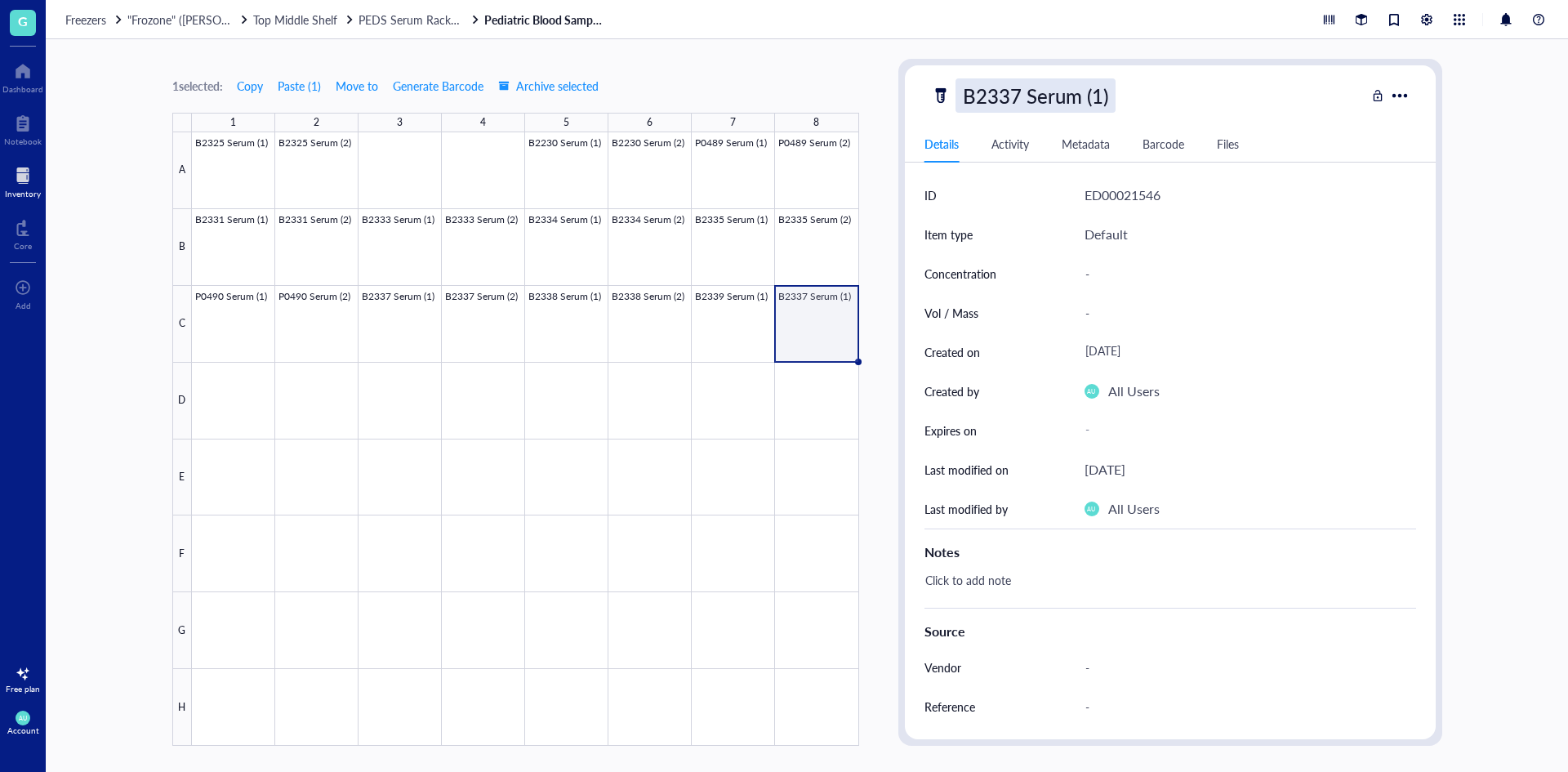
click at [1011, 98] on div "B2337 Serum (1)" at bounding box center [1035, 96] width 160 height 34
click at [1017, 97] on input "B2337 Serum (1)" at bounding box center [1053, 96] width 194 height 33
click at [1100, 93] on input "B2339 Serum (1)" at bounding box center [1053, 96] width 194 height 33
type input "B2339 Serum (2)"
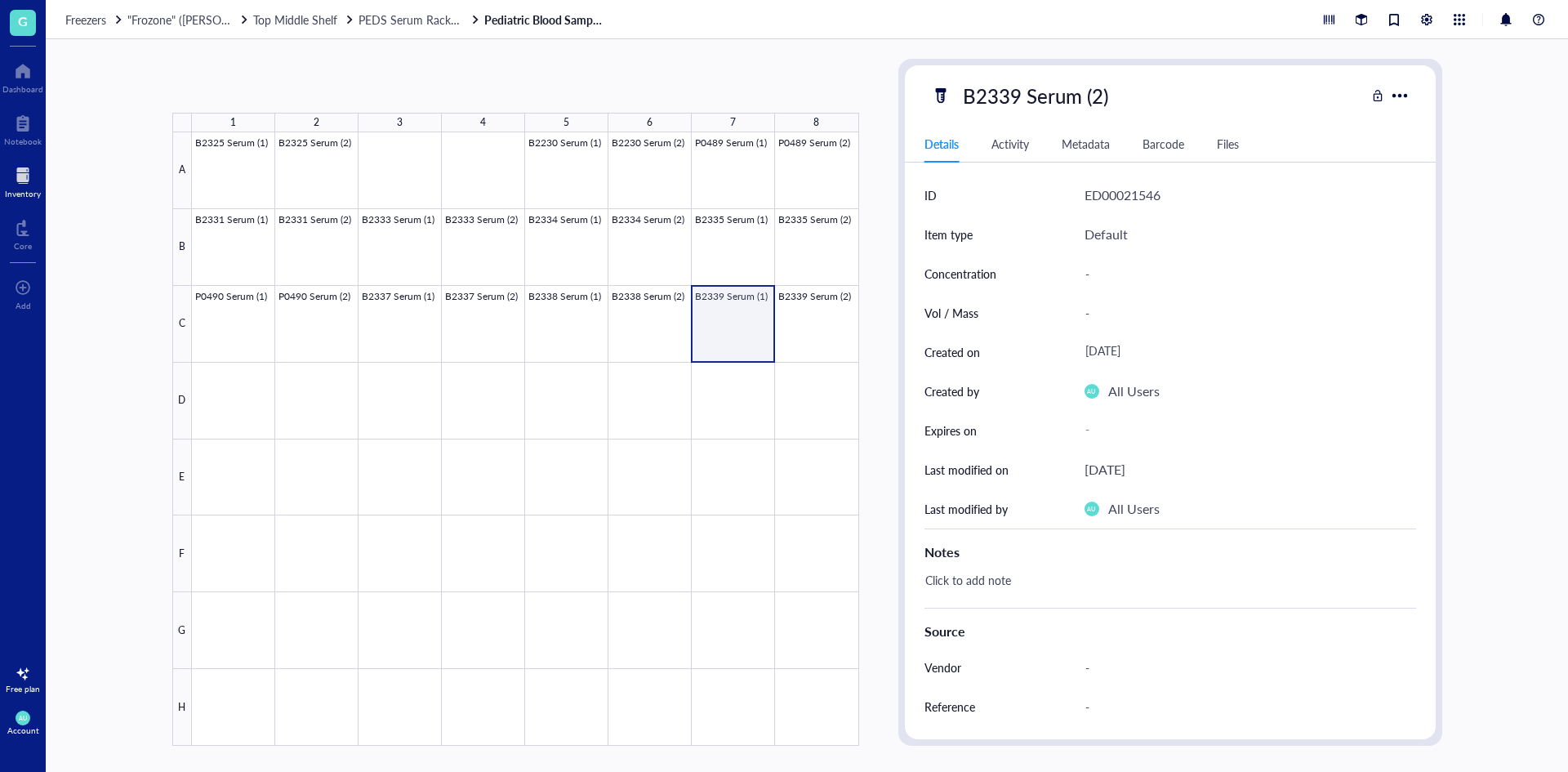
click at [736, 316] on div at bounding box center [525, 439] width 667 height 613
click at [248, 402] on div at bounding box center [525, 439] width 667 height 613
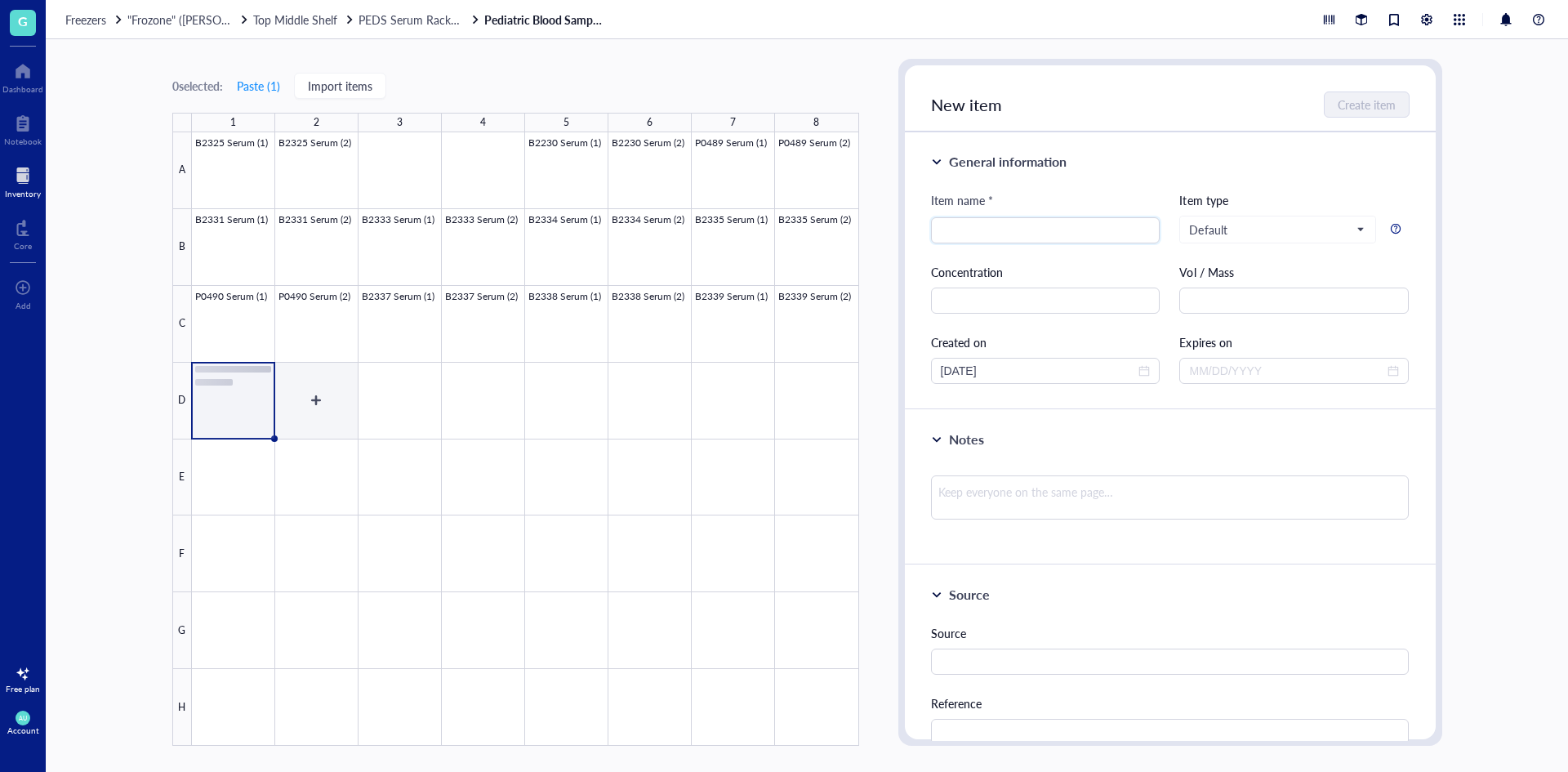
click at [343, 397] on div at bounding box center [525, 439] width 667 height 613
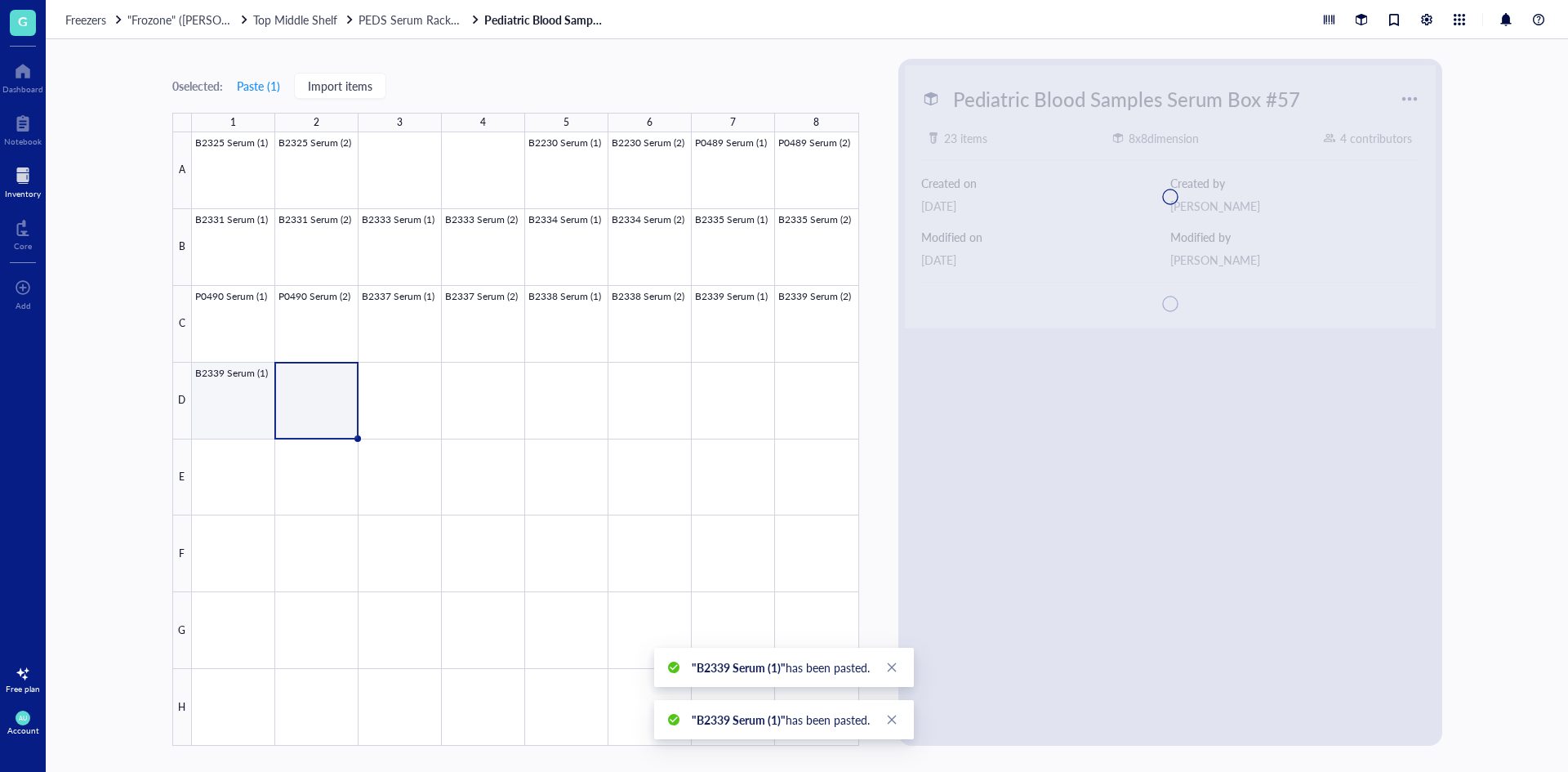
click at [245, 394] on div at bounding box center [525, 439] width 667 height 613
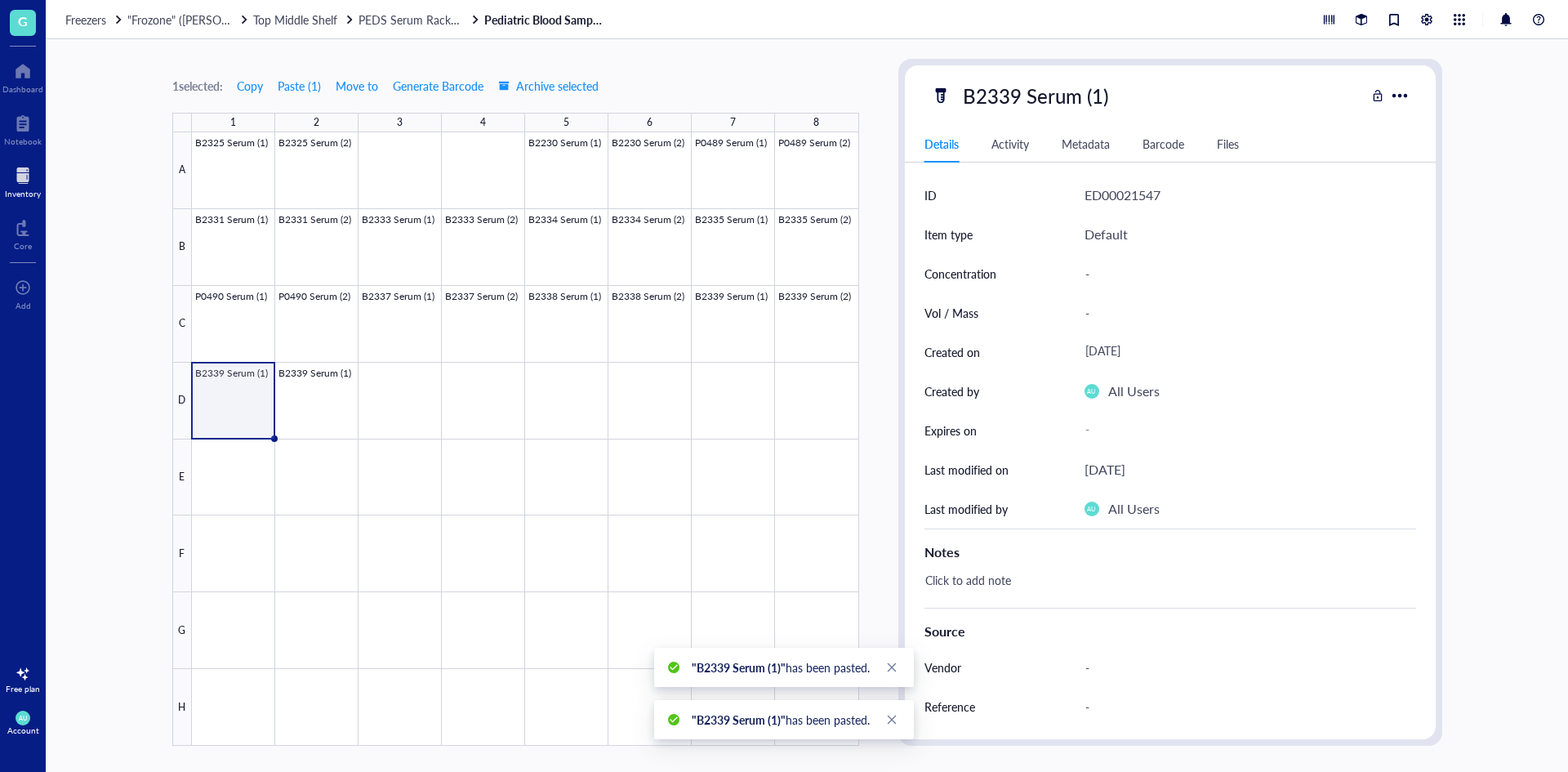
click at [988, 69] on div "B2339 Serum (1) Details Activity Metadata Barcode Files ID ED00021547 Item type…" at bounding box center [1171, 402] width 531 height 674
click at [1013, 83] on div "B2339 Serum (1)" at bounding box center [1035, 96] width 160 height 34
click at [1017, 90] on input "B2339 Serum (1)" at bounding box center [1053, 96] width 194 height 33
type input "B2340 Serum (1)"
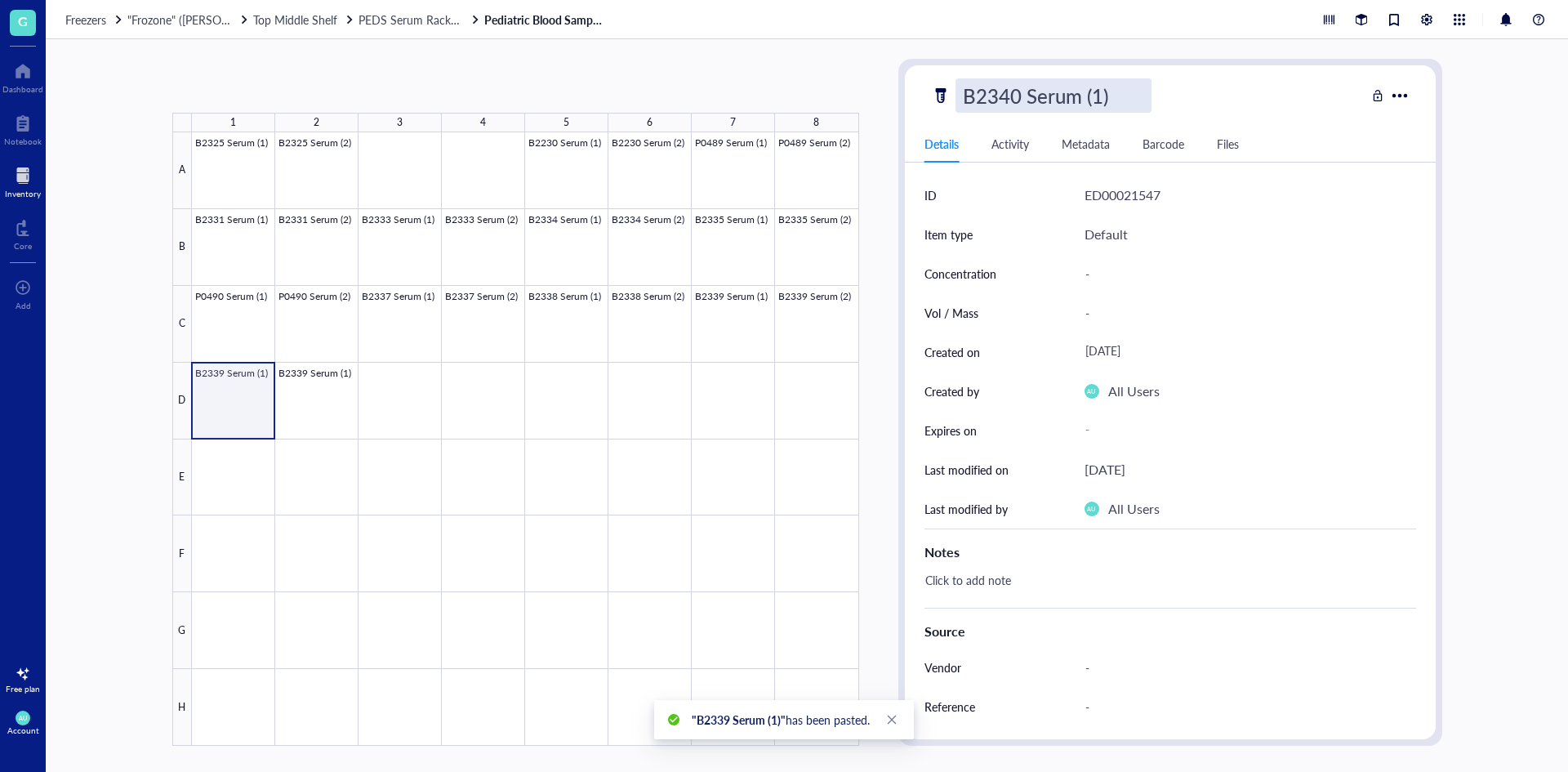
click at [274, 388] on div at bounding box center [525, 439] width 667 height 613
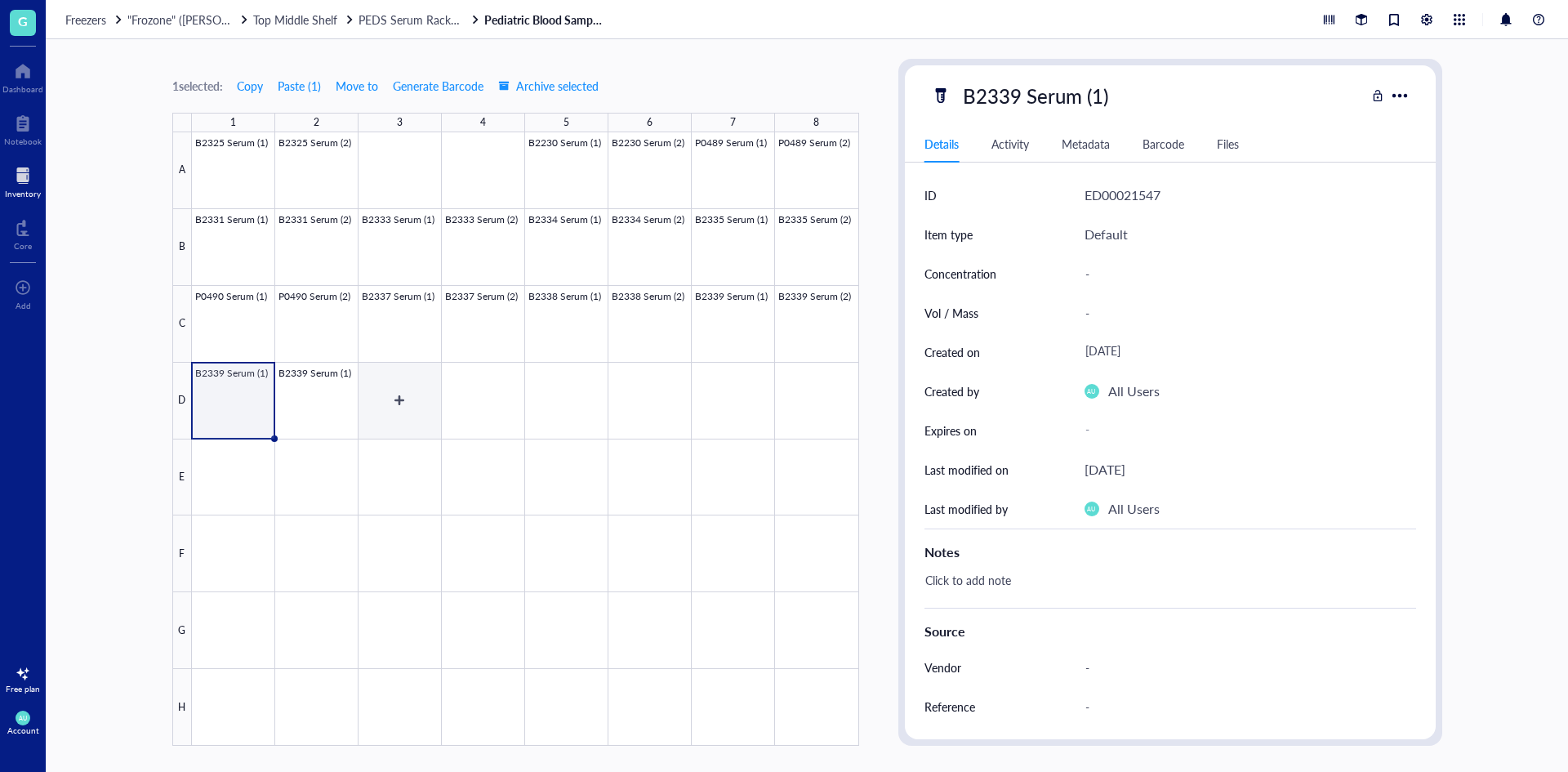
click at [344, 392] on div at bounding box center [525, 439] width 667 height 613
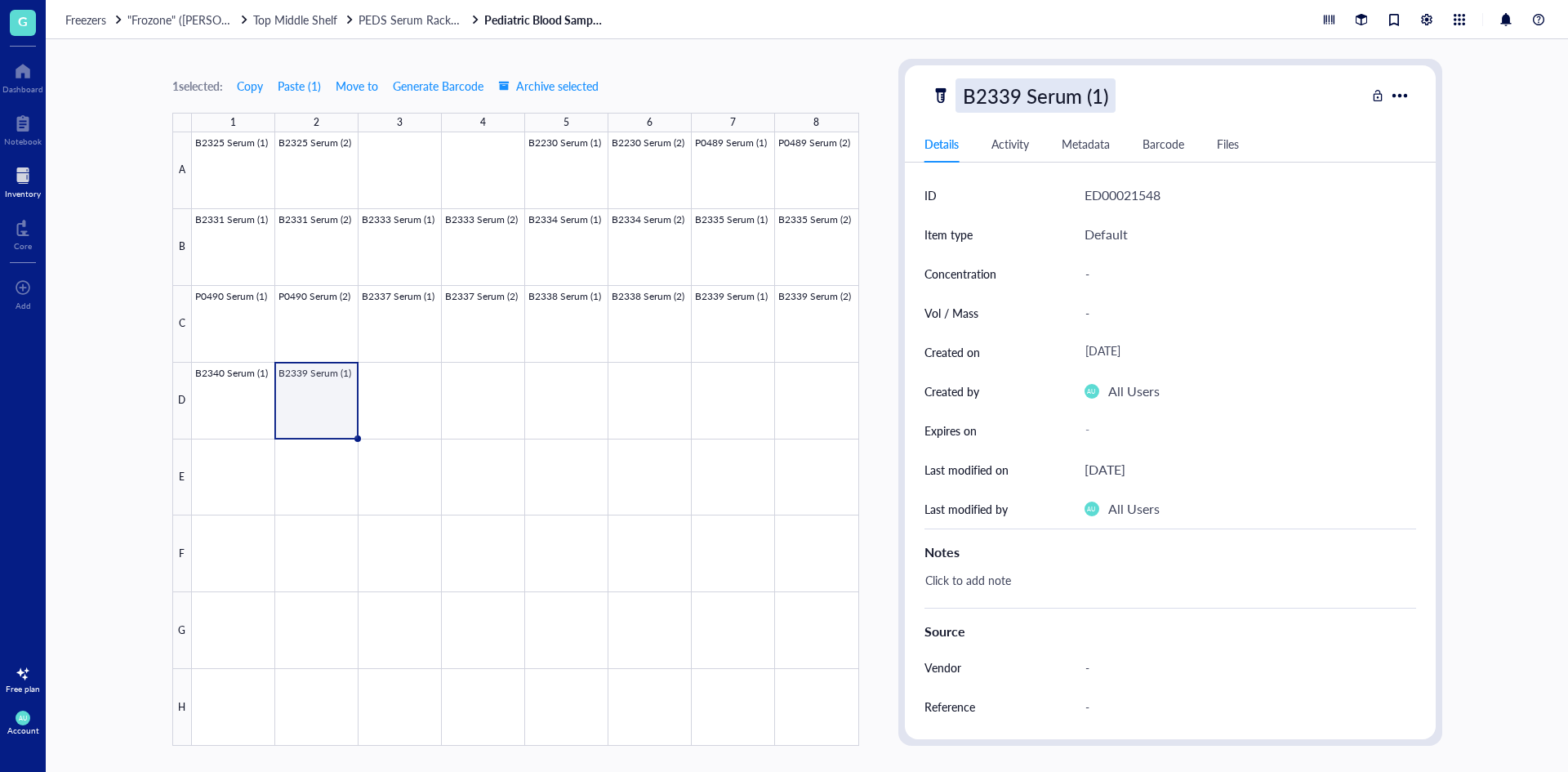
click at [1032, 91] on div "B2339 Serum (1)" at bounding box center [1035, 96] width 160 height 34
click at [1007, 105] on input "B2339 Serum (1)" at bounding box center [1053, 96] width 194 height 33
click at [1019, 102] on input "B2339 Serum (1)" at bounding box center [1053, 96] width 194 height 33
click at [1103, 99] on input "B2340 Serum (1)" at bounding box center [1053, 96] width 194 height 33
type input "B2340 Serum (2)"
